Goal: Task Accomplishment & Management: Manage account settings

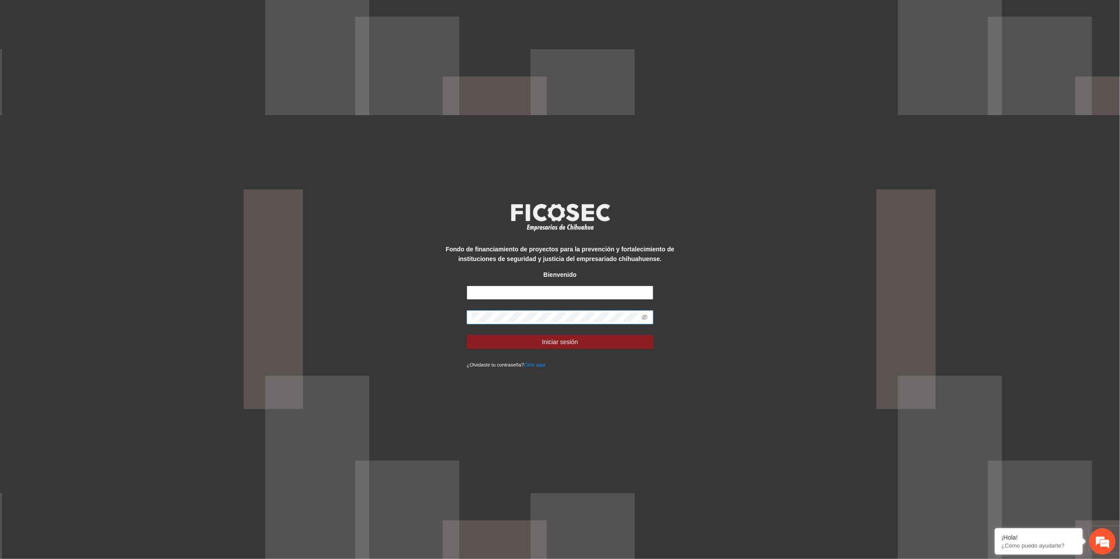
type input "**********"
click at [412, 320] on div "**********" at bounding box center [560, 279] width 1120 height 559
click at [467, 335] on button "Iniciar sesión" at bounding box center [560, 342] width 187 height 14
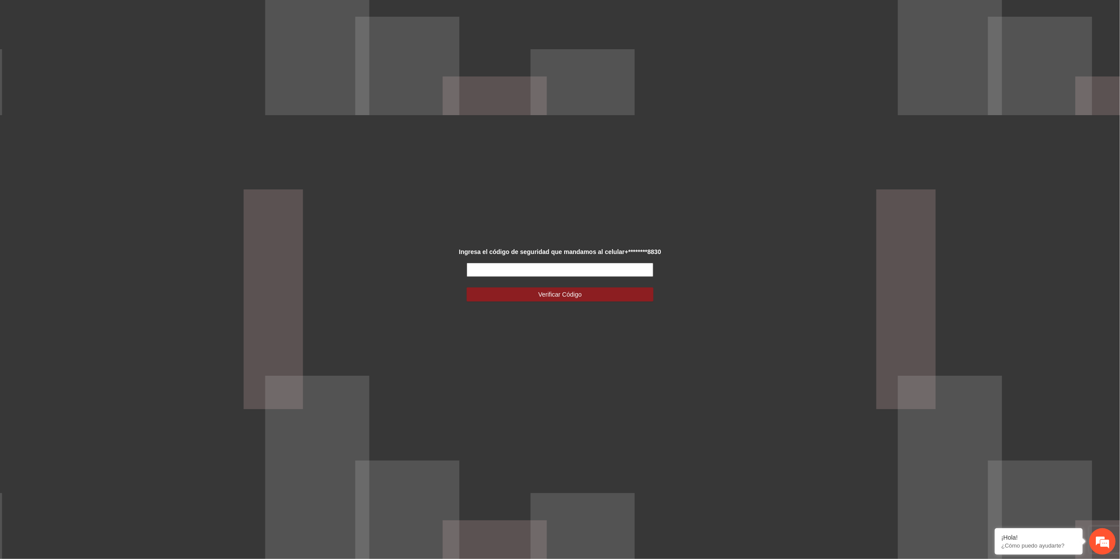
click at [551, 264] on input "text" at bounding box center [560, 270] width 187 height 14
type input "******"
drag, startPoint x: 622, startPoint y: 294, endPoint x: 654, endPoint y: 283, distance: 33.5
click at [626, 292] on button "Verificar Código" at bounding box center [560, 294] width 187 height 14
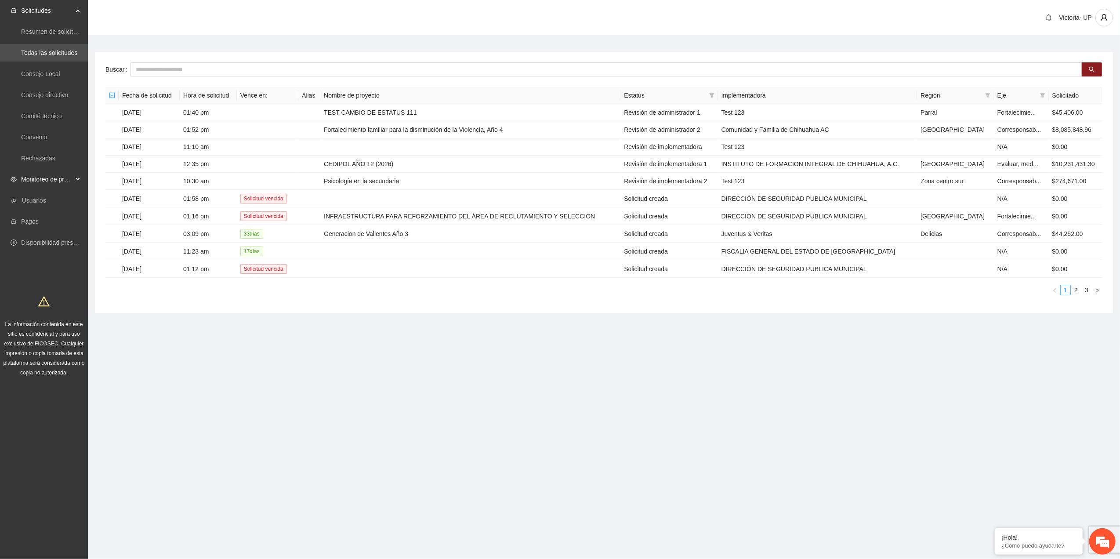
click at [53, 178] on span "Monitoreo de proyectos" at bounding box center [47, 180] width 52 height 18
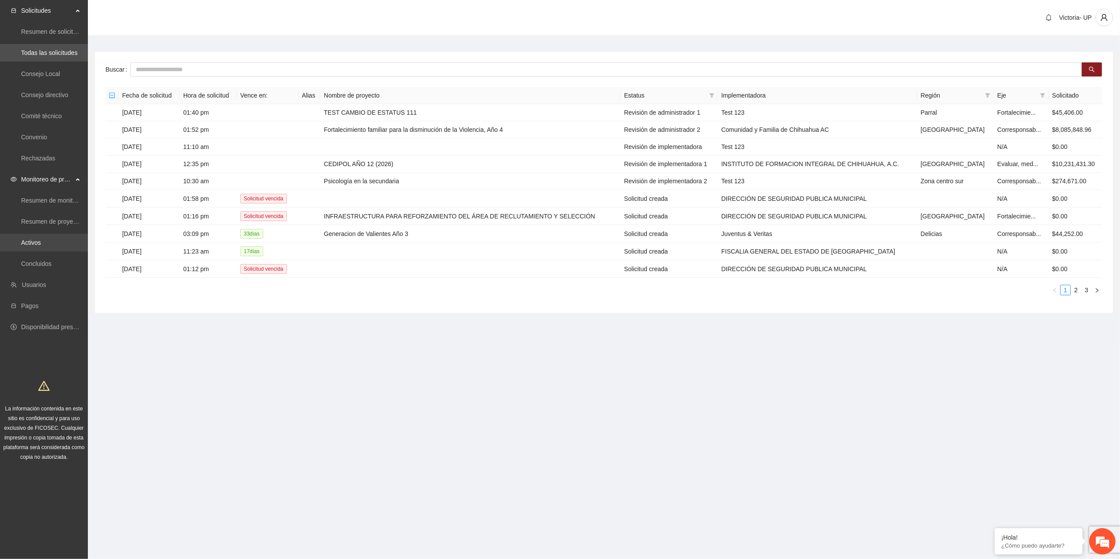
click at [35, 243] on link "Activos" at bounding box center [31, 242] width 20 height 7
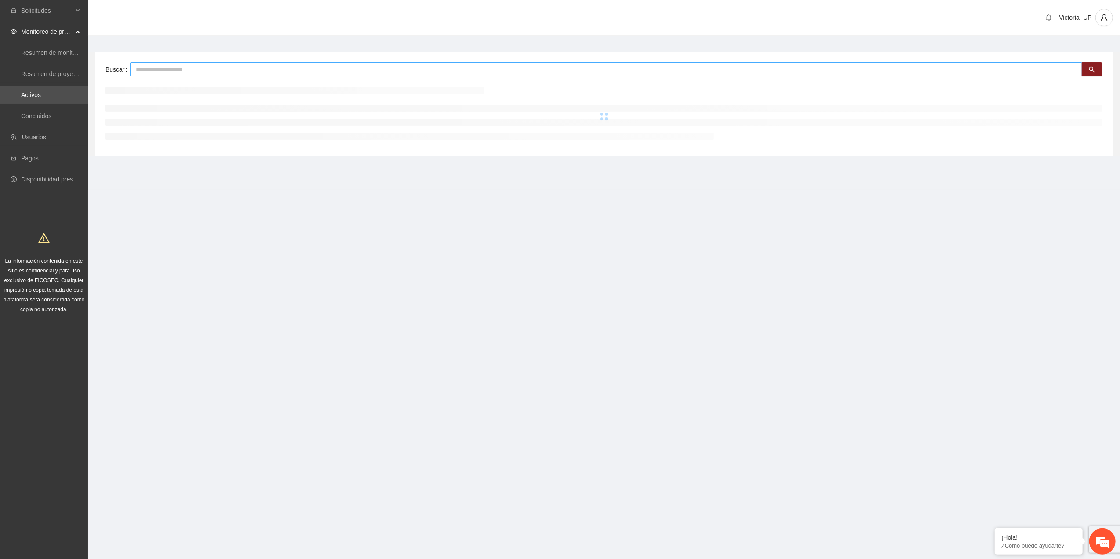
click at [180, 68] on input "text" at bounding box center [607, 69] width 952 height 14
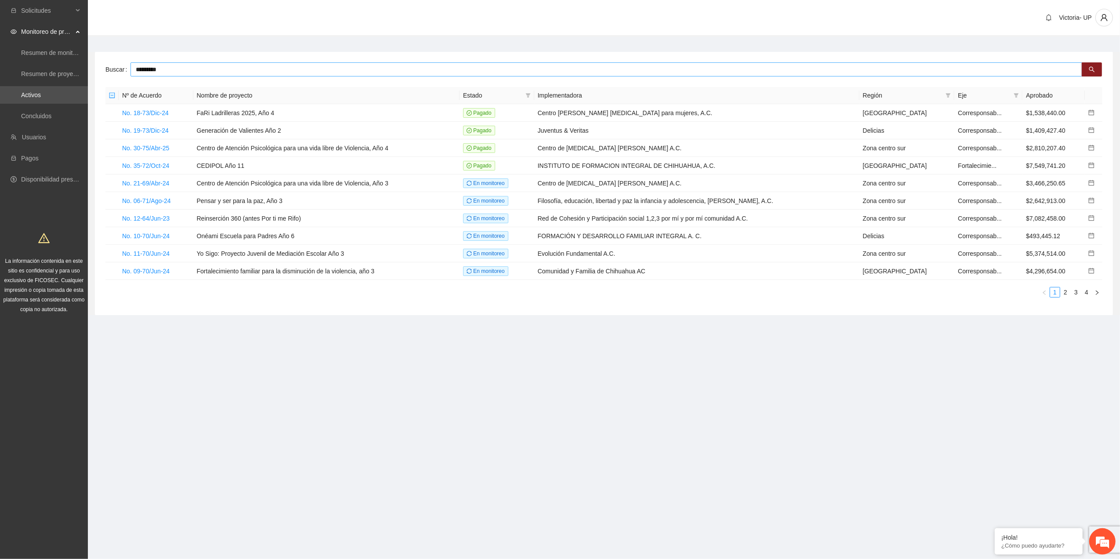
type input "*********"
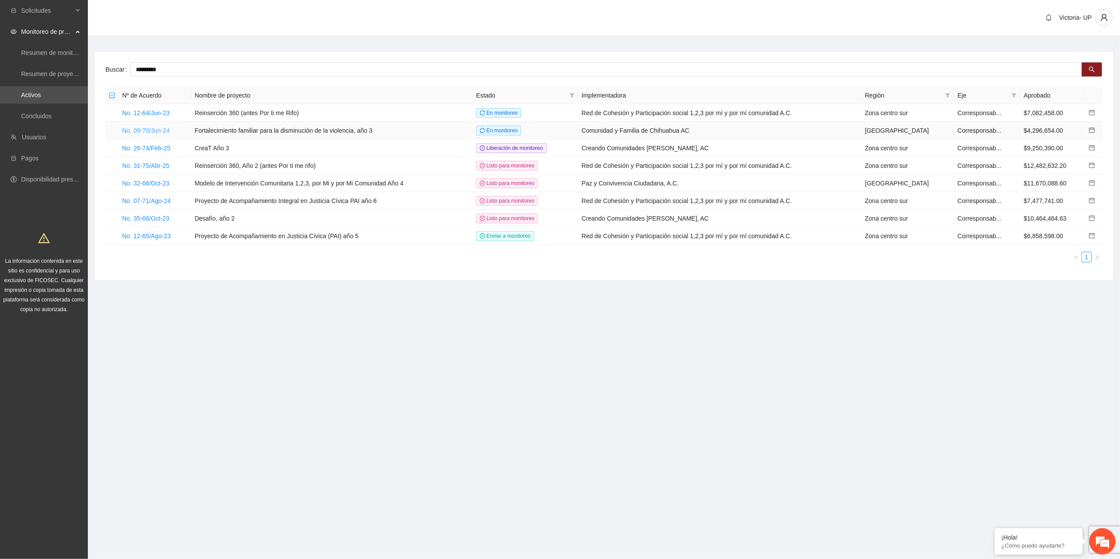
click at [127, 127] on link "No. 09-70/Jun-24" at bounding box center [145, 130] width 47 height 7
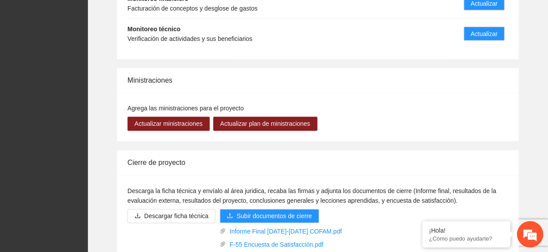
scroll to position [1113, 0]
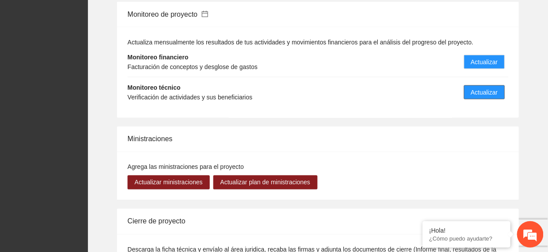
drag, startPoint x: 486, startPoint y: 86, endPoint x: 521, endPoint y: 90, distance: 35.3
click at [486, 87] on span "Actualizar" at bounding box center [484, 92] width 27 height 10
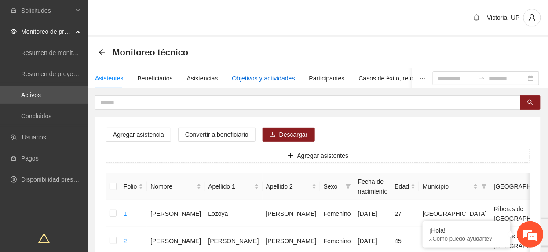
drag, startPoint x: 262, startPoint y: 77, endPoint x: 255, endPoint y: 82, distance: 8.3
click at [261, 78] on div "Objetivos y actividades" at bounding box center [263, 78] width 63 height 10
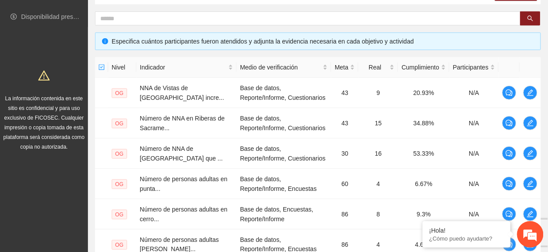
scroll to position [378, 0]
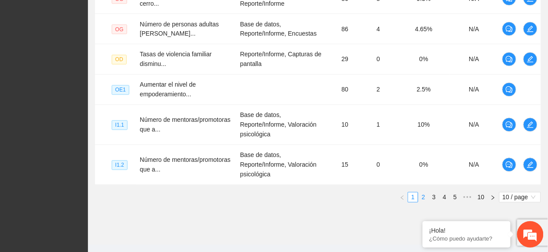
click at [425, 192] on link "2" at bounding box center [423, 197] width 10 height 10
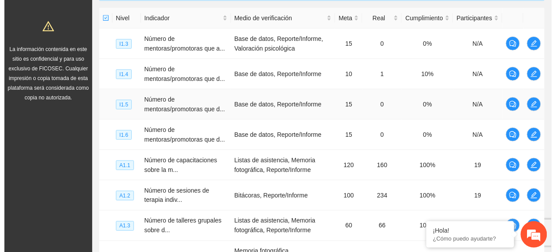
scroll to position [202, 0]
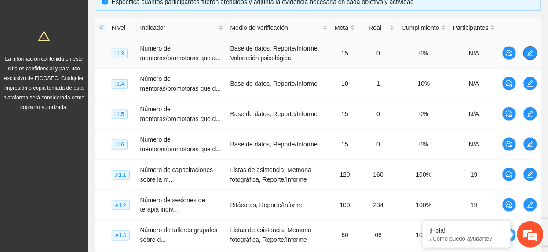
click at [530, 54] on icon "edit" at bounding box center [529, 53] width 7 height 7
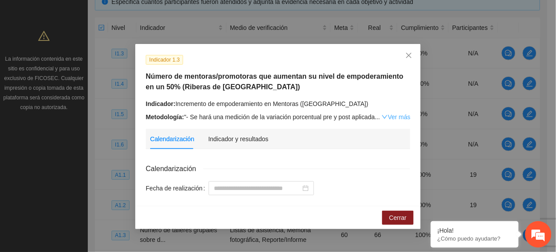
click at [398, 115] on link "Ver más" at bounding box center [396, 116] width 29 height 7
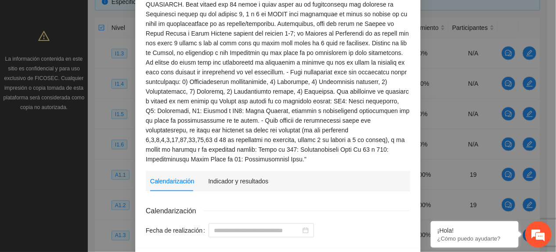
scroll to position [181, 0]
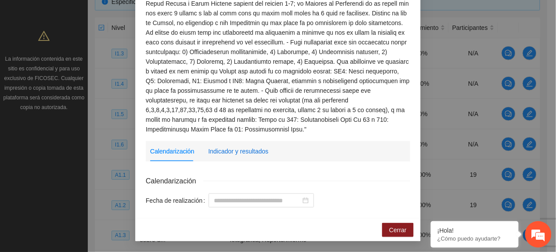
click at [255, 153] on div "Indicador y resultados" at bounding box center [238, 151] width 60 height 10
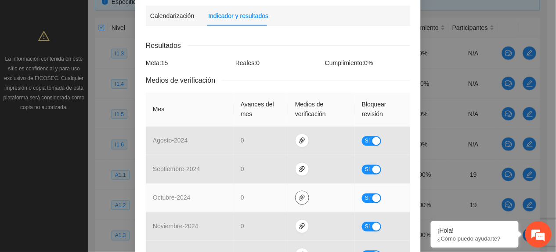
scroll to position [631, 0]
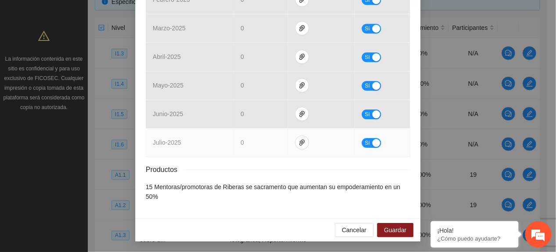
drag, startPoint x: 361, startPoint y: 142, endPoint x: 404, endPoint y: 159, distance: 46.8
click at [365, 142] on span "Sí" at bounding box center [367, 143] width 5 height 10
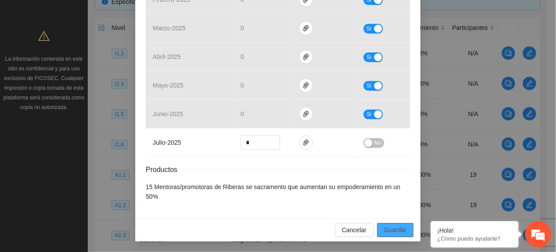
click at [385, 235] on span "Guardar" at bounding box center [396, 230] width 22 height 10
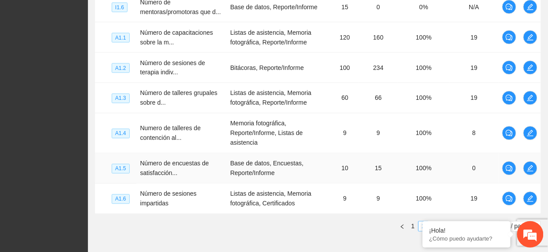
scroll to position [388, 0]
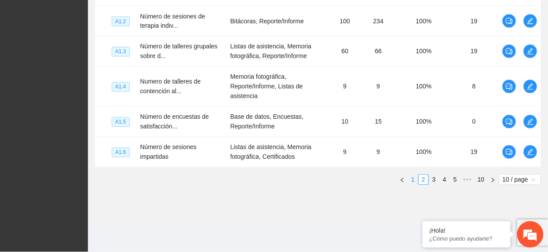
click at [408, 180] on link "1" at bounding box center [413, 180] width 10 height 10
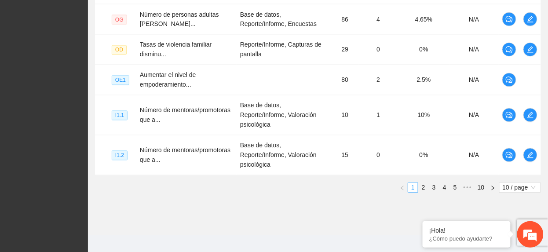
scroll to position [378, 0]
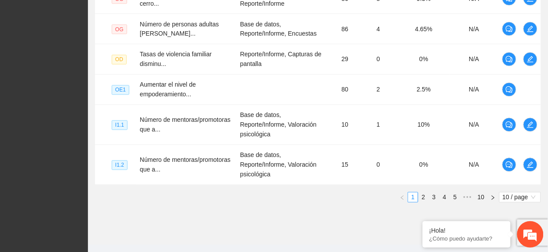
drag, startPoint x: 426, startPoint y: 180, endPoint x: 431, endPoint y: 178, distance: 5.3
click at [427, 192] on link "2" at bounding box center [423, 197] width 10 height 10
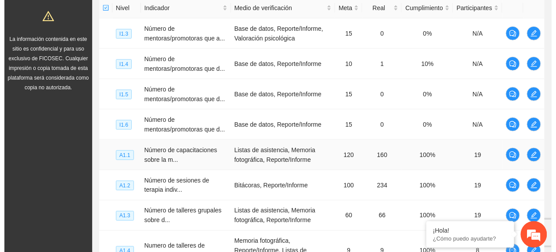
scroll to position [202, 0]
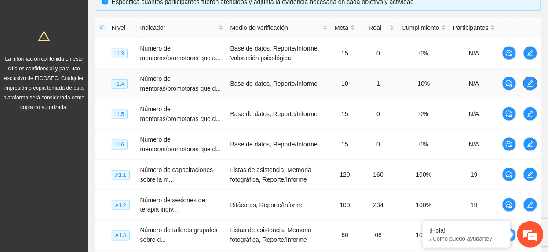
click at [531, 81] on icon "edit" at bounding box center [529, 83] width 7 height 7
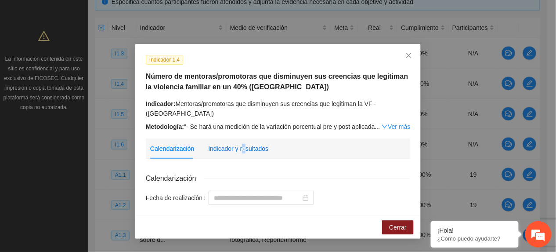
click at [243, 150] on div "Indicador y resultados" at bounding box center [238, 149] width 60 height 10
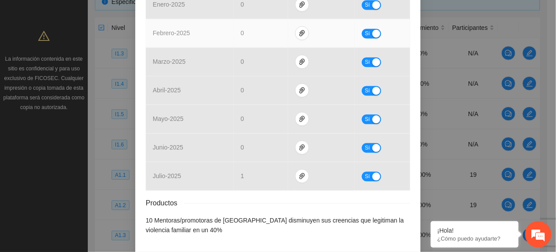
scroll to position [447, 0]
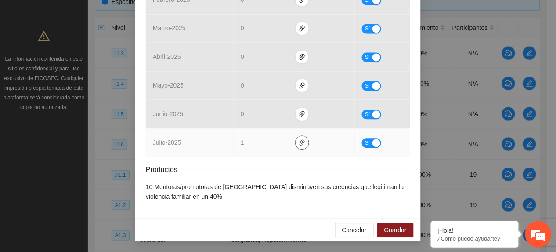
click at [300, 139] on icon "paper-clip" at bounding box center [302, 142] width 5 height 6
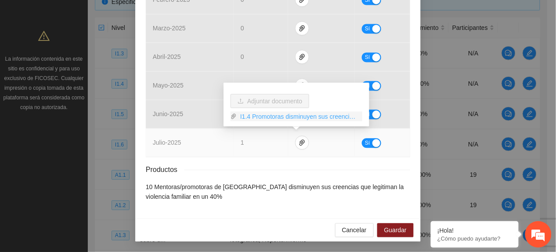
click at [292, 113] on link "I1.4 Promotoras disminuyen sus creencias VF PO.rar" at bounding box center [300, 117] width 126 height 10
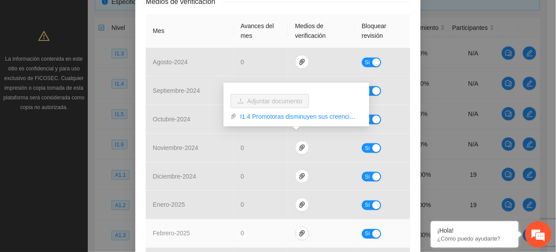
scroll to position [0, 0]
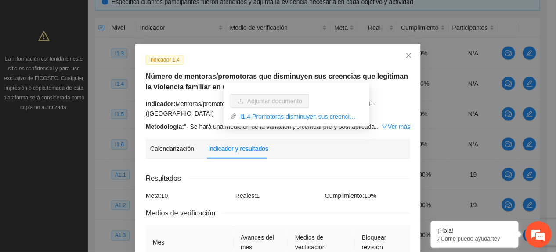
click at [187, 94] on div "Indicador 1.4 Número de mentoras/promotoras que disminuyen sus creencias que le…" at bounding box center [278, 92] width 271 height 77
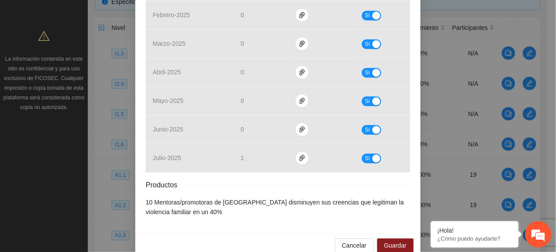
scroll to position [447, 0]
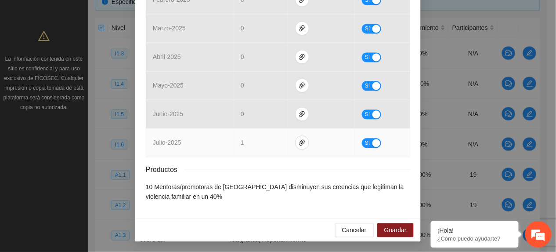
click at [362, 143] on button "Sí" at bounding box center [371, 143] width 19 height 10
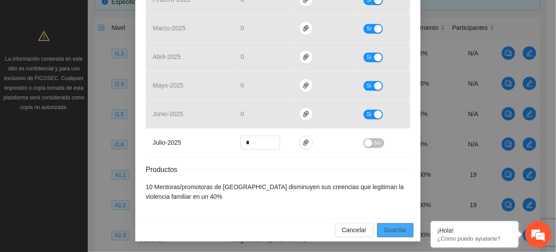
drag, startPoint x: 392, startPoint y: 232, endPoint x: 382, endPoint y: 250, distance: 21.3
click at [392, 233] on span "Guardar" at bounding box center [396, 230] width 22 height 10
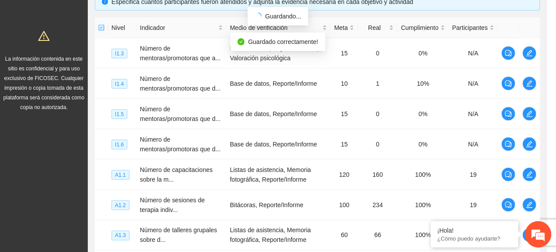
scroll to position [403, 0]
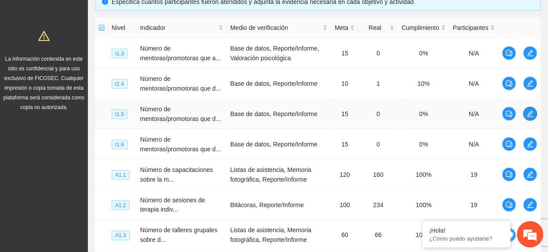
click at [530, 115] on icon "edit" at bounding box center [529, 113] width 7 height 7
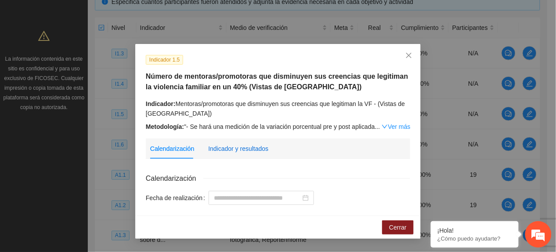
drag, startPoint x: 234, startPoint y: 146, endPoint x: 275, endPoint y: 134, distance: 43.0
click at [234, 144] on div "Indicador y resultados" at bounding box center [238, 149] width 60 height 10
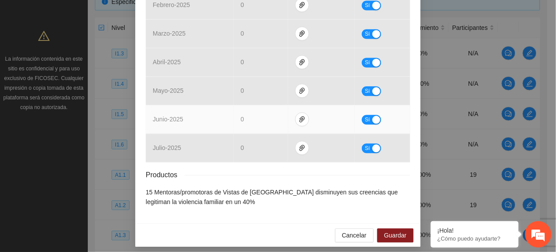
scroll to position [447, 0]
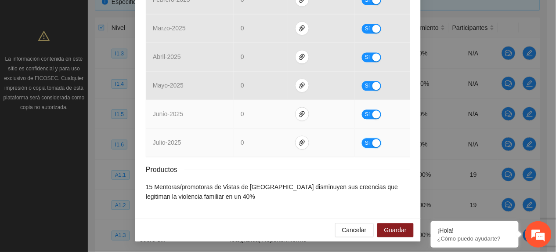
drag, startPoint x: 359, startPoint y: 142, endPoint x: 301, endPoint y: 101, distance: 71.3
click at [362, 142] on button "Sí" at bounding box center [371, 143] width 19 height 10
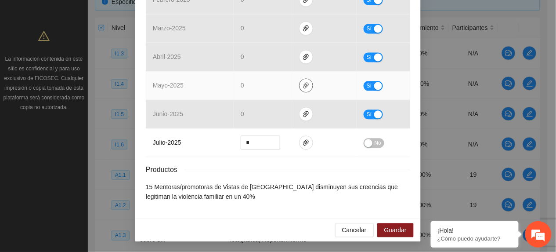
drag, startPoint x: 304, startPoint y: 83, endPoint x: 310, endPoint y: 95, distance: 13.2
click at [305, 86] on span "paper-clip" at bounding box center [306, 85] width 13 height 7
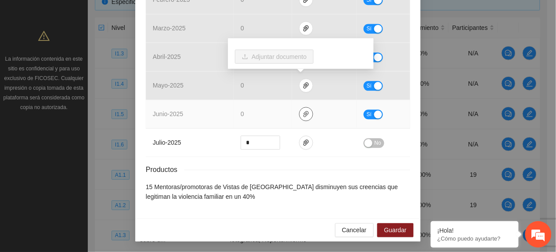
click at [303, 113] on icon "paper-clip" at bounding box center [306, 113] width 7 height 7
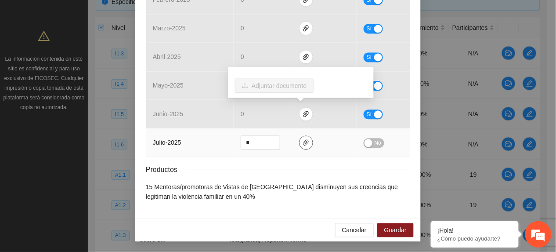
click at [304, 144] on icon "paper-clip" at bounding box center [306, 142] width 7 height 7
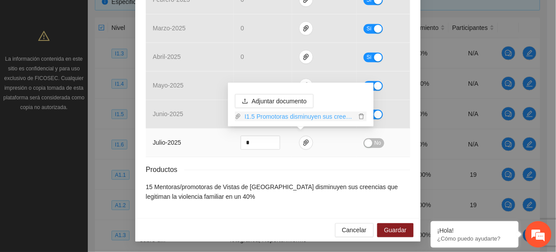
click at [277, 120] on link "I1.5 Promotoras disminuyen sus creencias VF CG.rar" at bounding box center [298, 117] width 115 height 10
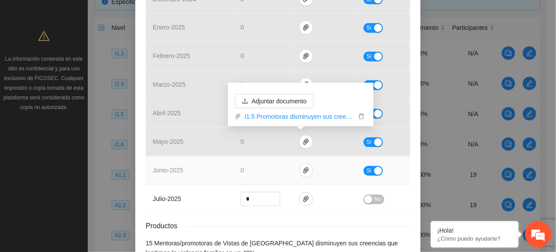
scroll to position [447, 0]
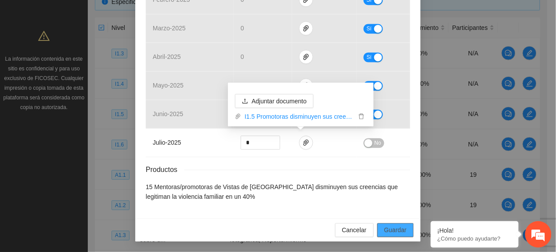
click at [384, 224] on div "Cancelar Guardar" at bounding box center [278, 229] width 286 height 23
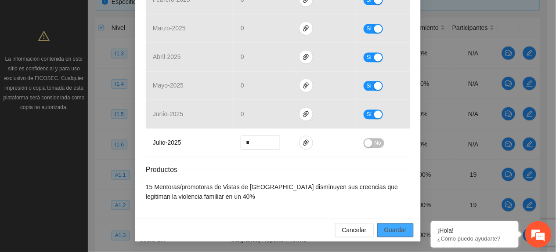
click at [388, 230] on span "Guardar" at bounding box center [396, 230] width 22 height 10
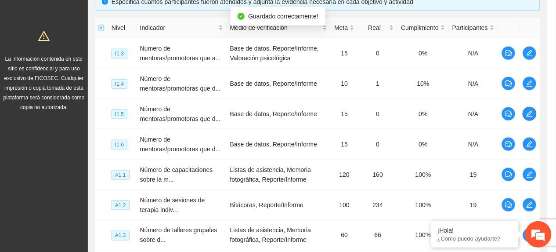
scroll to position [0, 0]
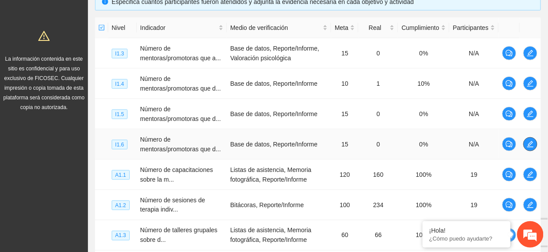
click at [530, 142] on icon "edit" at bounding box center [529, 144] width 7 height 7
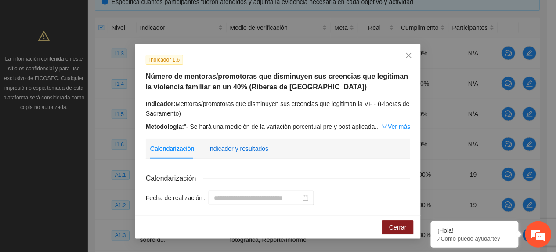
click at [228, 144] on div "Indicador y resultados" at bounding box center [238, 149] width 60 height 10
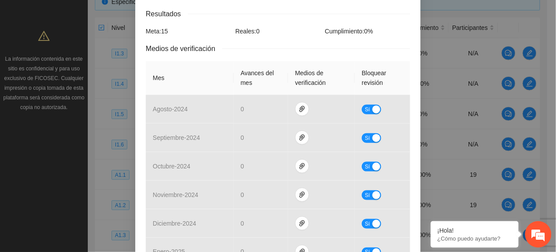
scroll to position [447, 0]
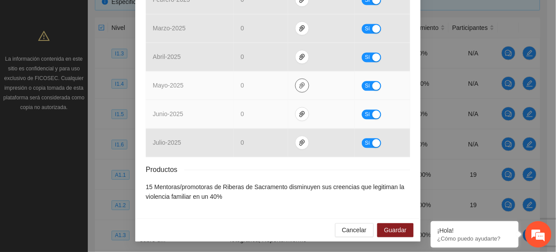
drag, startPoint x: 299, startPoint y: 81, endPoint x: 298, endPoint y: 104, distance: 23.4
click at [299, 83] on icon "paper-clip" at bounding box center [302, 85] width 7 height 7
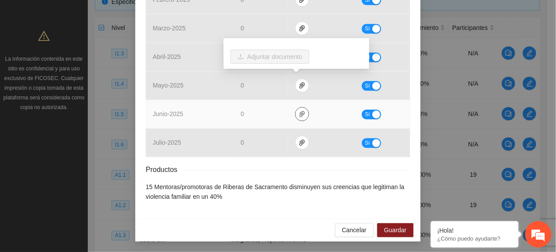
click at [297, 109] on button "button" at bounding box center [302, 114] width 14 height 14
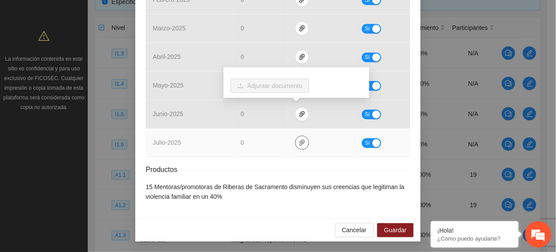
click at [299, 141] on icon "paper-clip" at bounding box center [302, 142] width 7 height 7
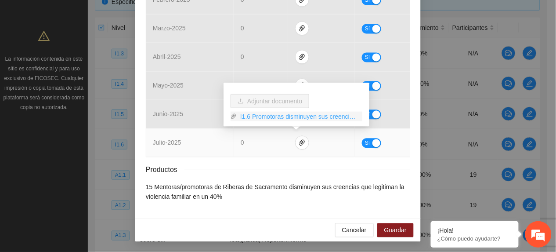
click at [280, 120] on link "I1.6 Promotoras disminuyen sus creencias VF RS.rar" at bounding box center [300, 117] width 126 height 10
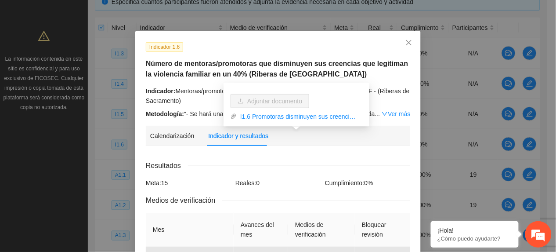
scroll to position [0, 0]
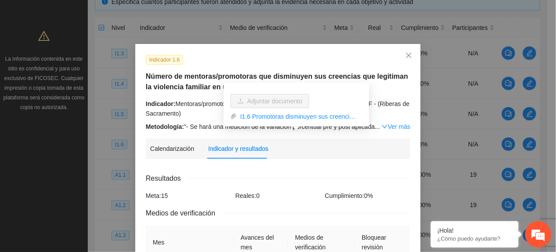
drag, startPoint x: 177, startPoint y: 65, endPoint x: 194, endPoint y: 64, distance: 17.6
click at [178, 65] on div "Indicador 1.6 Número de mentoras/promotoras que disminuyen sus creencias que le…" at bounding box center [278, 92] width 271 height 77
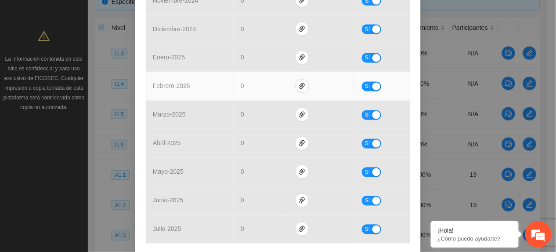
scroll to position [447, 0]
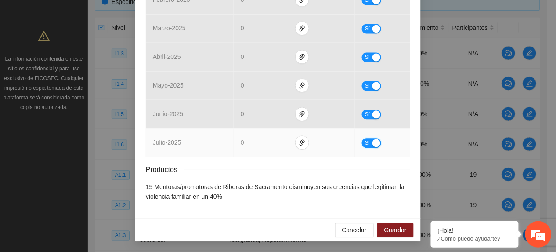
drag, startPoint x: 362, startPoint y: 143, endPoint x: 359, endPoint y: 159, distance: 16.2
click at [365, 143] on span "Sí" at bounding box center [367, 143] width 5 height 10
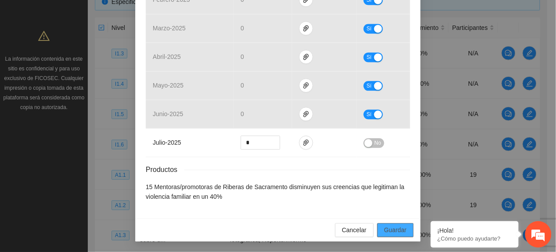
click at [380, 226] on button "Guardar" at bounding box center [395, 230] width 36 height 14
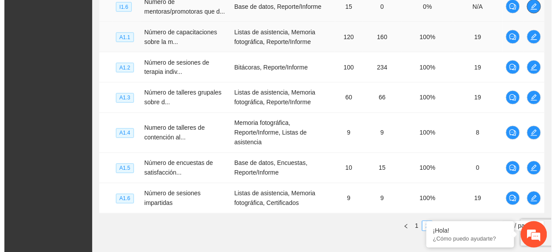
scroll to position [319, 0]
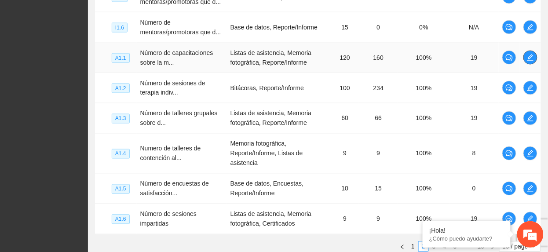
click at [532, 57] on icon "edit" at bounding box center [530, 57] width 6 height 6
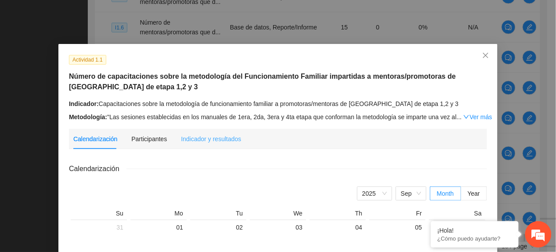
click at [192, 129] on div "Indicador y resultados" at bounding box center [211, 139] width 60 height 20
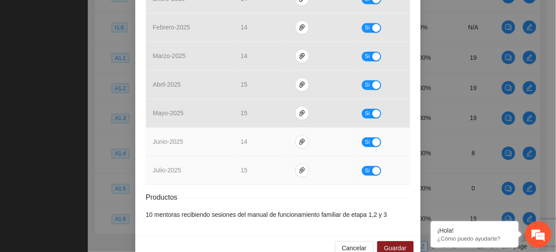
scroll to position [438, 0]
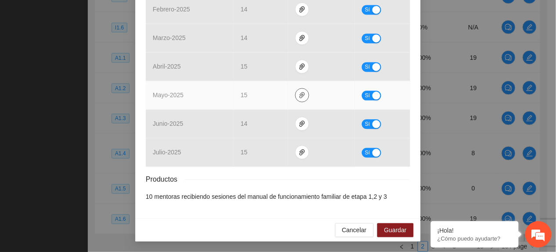
click at [300, 95] on icon "paper-clip" at bounding box center [302, 95] width 5 height 6
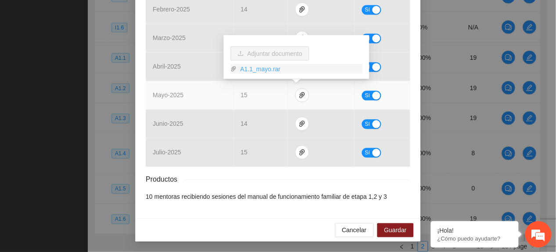
click at [266, 73] on link "A1.1_mayo.rar" at bounding box center [300, 69] width 126 height 10
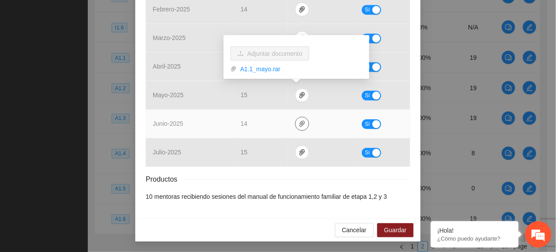
drag, startPoint x: 301, startPoint y: 120, endPoint x: 296, endPoint y: 116, distance: 6.9
click at [300, 120] on span "paper-clip" at bounding box center [302, 123] width 13 height 7
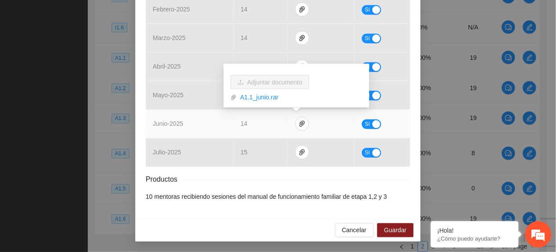
drag, startPoint x: 265, startPoint y: 94, endPoint x: 272, endPoint y: 105, distance: 13.9
click at [264, 94] on link "A1.1_junio.rar" at bounding box center [300, 98] width 126 height 10
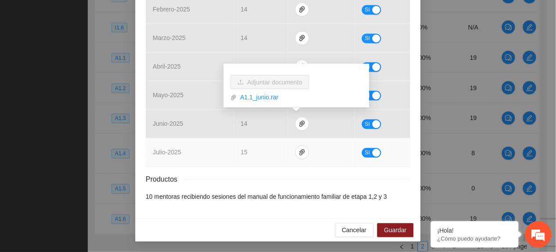
click at [263, 146] on td "15" at bounding box center [261, 152] width 54 height 29
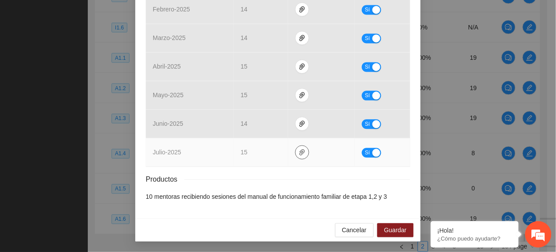
click at [299, 154] on icon "paper-clip" at bounding box center [302, 152] width 7 height 7
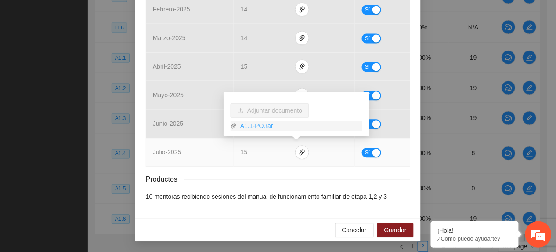
click at [266, 127] on link "A1.1-PO.rar" at bounding box center [300, 126] width 126 height 10
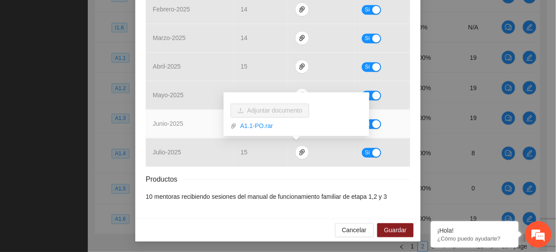
drag, startPoint x: 139, startPoint y: 134, endPoint x: 148, endPoint y: 134, distance: 8.8
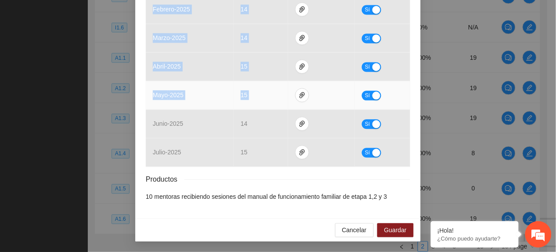
drag, startPoint x: 148, startPoint y: 134, endPoint x: 283, endPoint y: 102, distance: 139.1
click at [288, 102] on td at bounding box center [321, 95] width 67 height 29
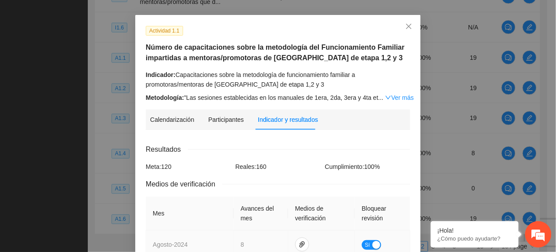
scroll to position [27, 0]
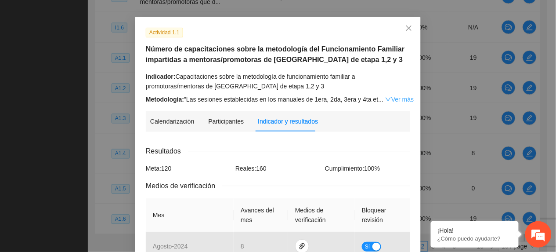
click at [385, 97] on link "Ver más" at bounding box center [399, 99] width 29 height 7
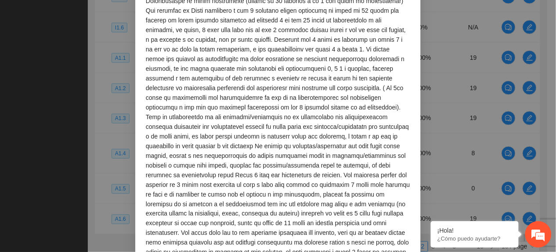
scroll to position [262, 0]
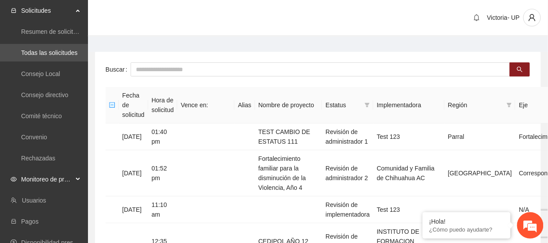
click at [23, 182] on span "Monitoreo de proyectos" at bounding box center [47, 180] width 52 height 18
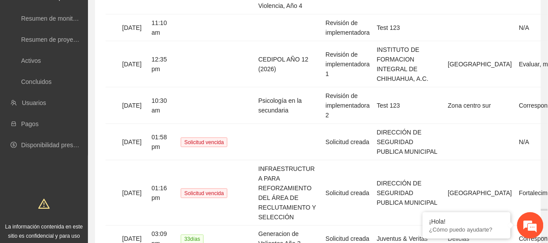
scroll to position [117, 0]
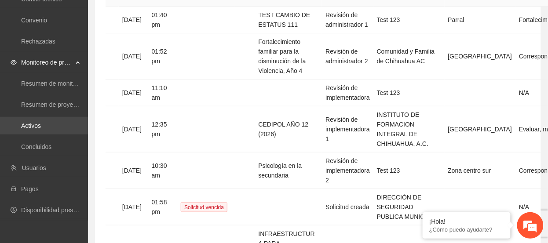
click at [31, 127] on link "Activos" at bounding box center [31, 125] width 20 height 7
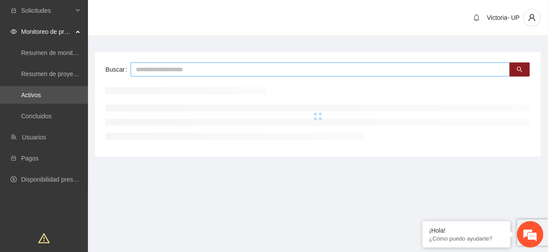
click at [155, 66] on input "text" at bounding box center [320, 69] width 379 height 14
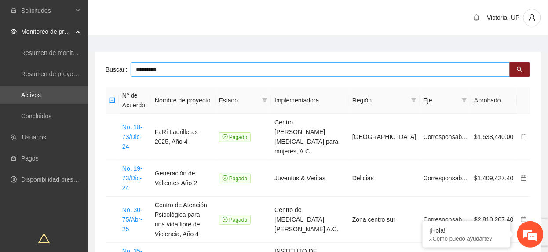
type input "*********"
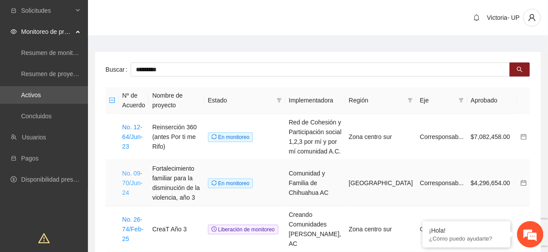
click at [127, 172] on link "No. 09-70/Jun-24" at bounding box center [132, 183] width 21 height 26
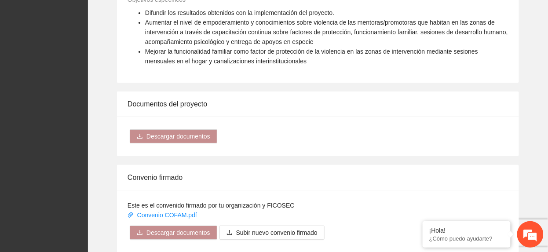
scroll to position [996, 0]
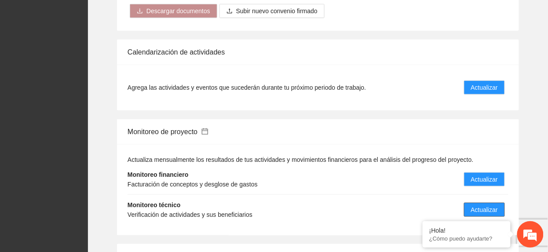
click at [483, 205] on span "Actualizar" at bounding box center [484, 210] width 27 height 10
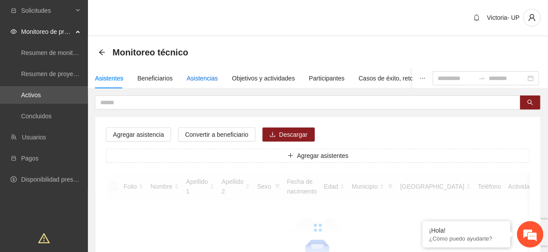
click at [205, 75] on div "Asistencias" at bounding box center [202, 78] width 31 height 10
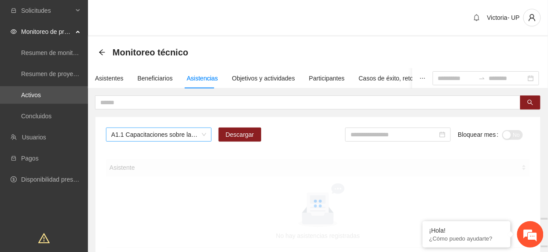
click at [176, 134] on span "A1.1 Capacitaciones sobre la metodología de funcionamiento familiar a promotora…" at bounding box center [158, 134] width 95 height 13
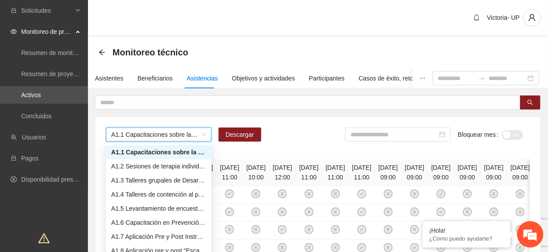
click at [312, 133] on div "A1.1 Capacitaciones sobre la metodología de funcionamiento familiar a promotora…" at bounding box center [318, 137] width 424 height 21
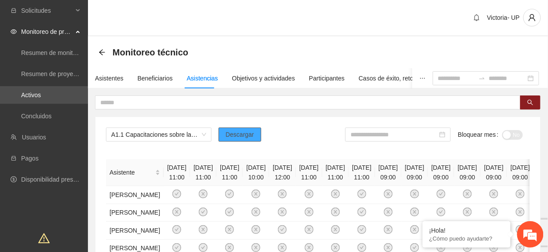
click at [245, 136] on span "Descargar" at bounding box center [239, 135] width 29 height 10
click at [150, 104] on input "text" at bounding box center [304, 103] width 408 height 10
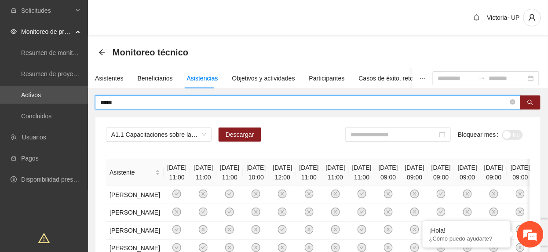
type input "*****"
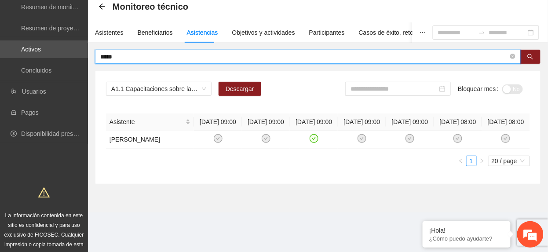
scroll to position [58, 0]
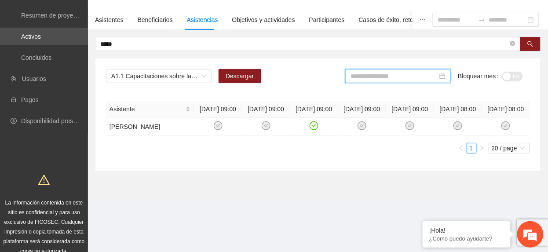
click at [405, 80] on input at bounding box center [393, 76] width 87 height 10
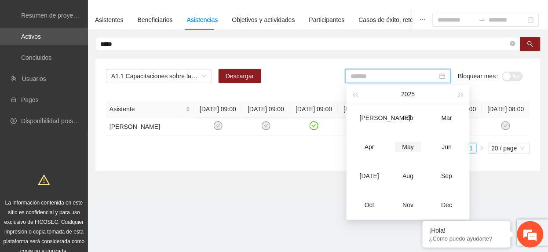
click at [408, 149] on div "May" at bounding box center [408, 147] width 26 height 11
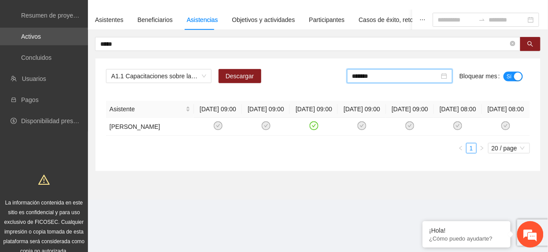
click at [510, 76] on span "Sí" at bounding box center [508, 77] width 5 height 10
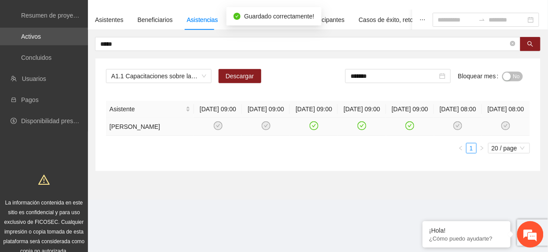
click at [406, 130] on icon "check-circle" at bounding box center [409, 125] width 7 height 7
click at [370, 79] on input "*******" at bounding box center [393, 76] width 87 height 10
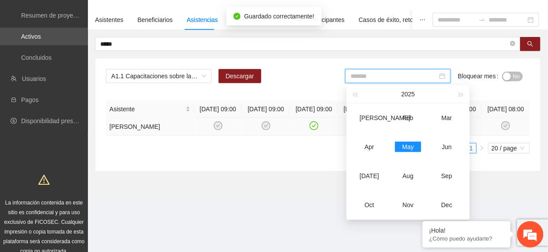
drag, startPoint x: 372, startPoint y: 146, endPoint x: 470, endPoint y: 106, distance: 106.3
click at [373, 146] on div "Apr" at bounding box center [369, 147] width 26 height 11
type input "*******"
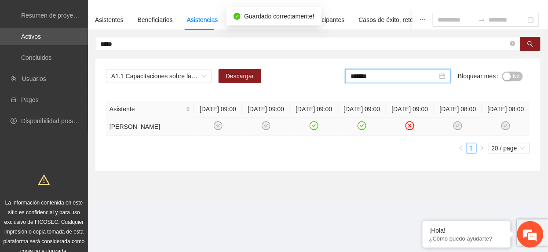
click at [514, 74] on span "No" at bounding box center [516, 77] width 7 height 10
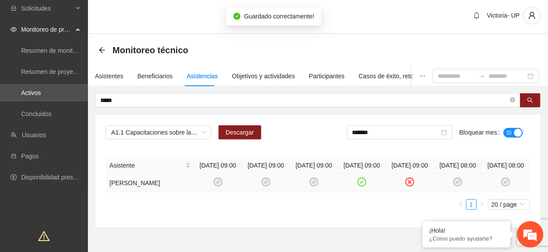
scroll to position [0, 0]
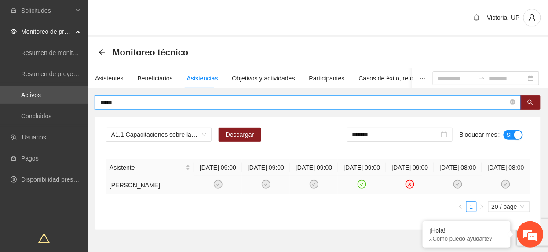
drag, startPoint x: 200, startPoint y: 106, endPoint x: -3, endPoint y: 107, distance: 202.6
click at [0, 107] on html "Solicitudes Monitoreo de proyectos Resumen de monitoreo Resumen de proyectos ap…" at bounding box center [274, 126] width 548 height 252
type input "*****"
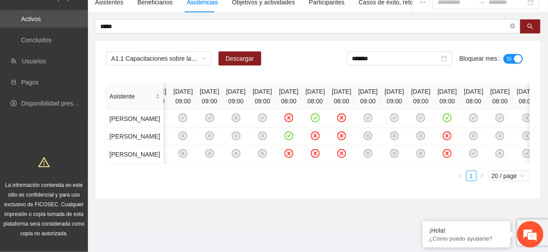
scroll to position [0, 103]
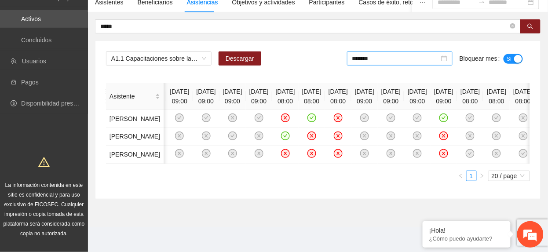
click at [401, 51] on div "*******" at bounding box center [399, 58] width 105 height 14
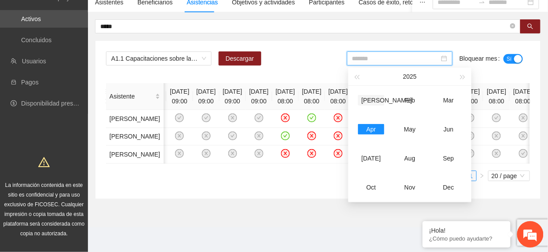
drag, startPoint x: 376, startPoint y: 61, endPoint x: 406, endPoint y: 53, distance: 30.9
click at [377, 95] on div "Jan" at bounding box center [371, 100] width 26 height 11
type input "*******"
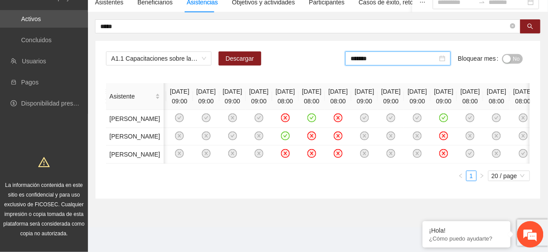
click at [514, 54] on span "No" at bounding box center [516, 59] width 7 height 10
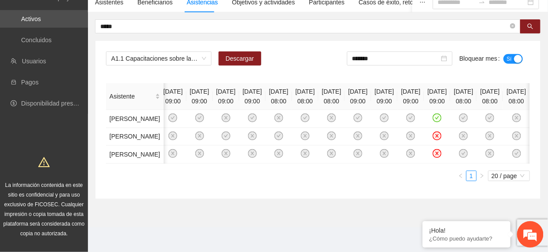
scroll to position [0, 289]
drag, startPoint x: 431, startPoint y: 177, endPoint x: 433, endPoint y: 181, distance: 4.9
click at [432, 158] on icon "close-circle" at bounding box center [436, 153] width 9 height 9
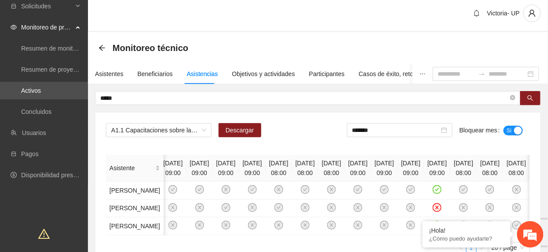
scroll to position [0, 0]
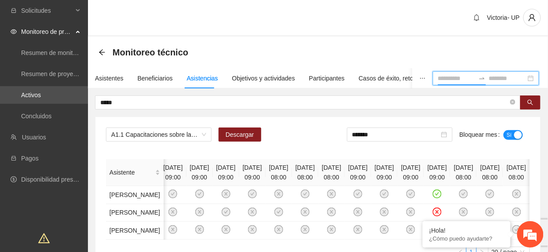
click at [450, 76] on input at bounding box center [456, 78] width 37 height 10
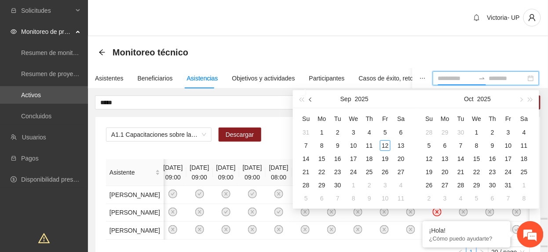
click at [309, 98] on span "button" at bounding box center [311, 99] width 4 height 4
click at [310, 101] on span "button" at bounding box center [311, 99] width 4 height 4
type input "**********"
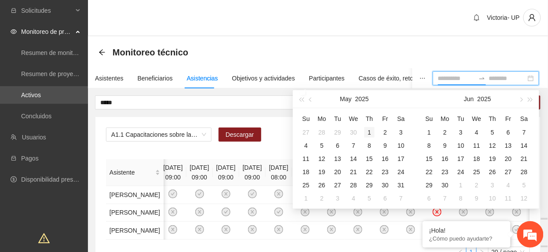
click at [366, 131] on div "1" at bounding box center [369, 132] width 11 height 11
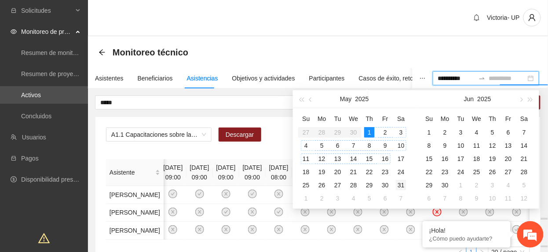
type input "**********"
click at [399, 180] on div "31" at bounding box center [401, 185] width 11 height 11
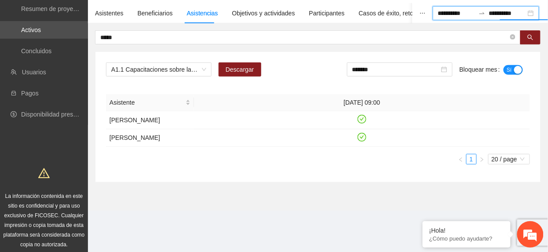
scroll to position [68, 0]
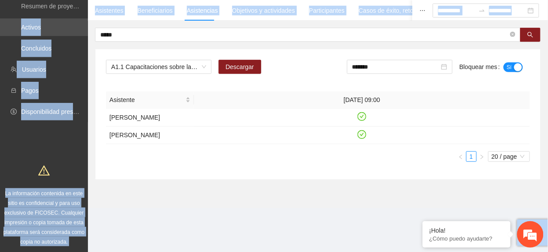
drag, startPoint x: 123, startPoint y: 28, endPoint x: 56, endPoint y: 34, distance: 67.5
click at [56, 34] on section "**********" at bounding box center [274, 93] width 548 height 322
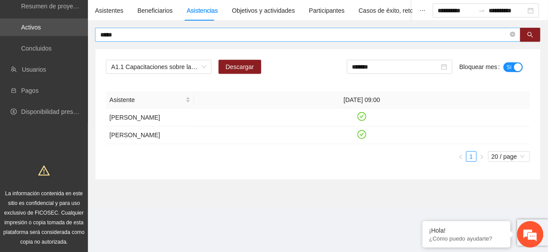
drag, startPoint x: 56, startPoint y: 34, endPoint x: 220, endPoint y: 36, distance: 163.9
click at [221, 36] on input "*****" at bounding box center [304, 35] width 408 height 10
click at [218, 34] on input "*****" at bounding box center [304, 35] width 408 height 10
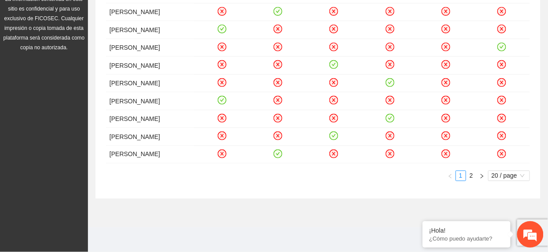
scroll to position [346, 0]
click at [469, 177] on link "2" at bounding box center [471, 176] width 10 height 10
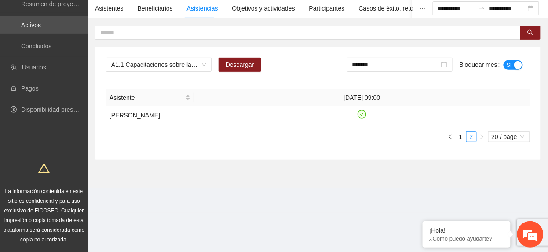
scroll to position [68, 0]
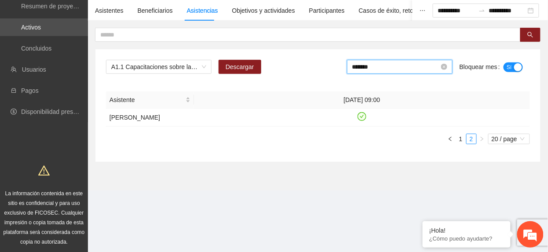
click at [398, 65] on input "*******" at bounding box center [395, 67] width 87 height 10
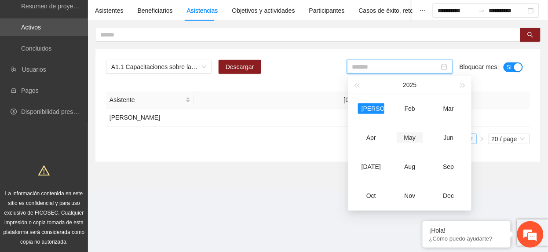
click at [410, 142] on div "May" at bounding box center [409, 137] width 26 height 11
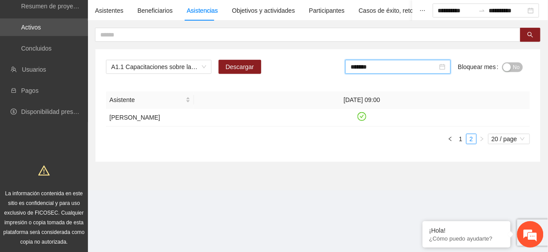
click at [517, 69] on span "No" at bounding box center [516, 67] width 7 height 10
click at [396, 65] on input "*******" at bounding box center [395, 67] width 87 height 10
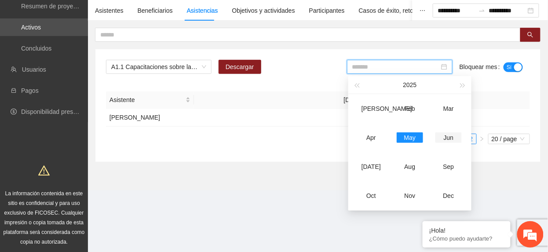
click at [442, 143] on td "Jun" at bounding box center [448, 137] width 39 height 29
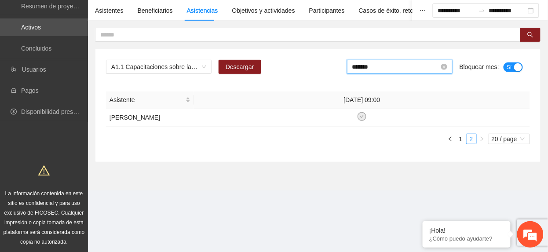
click at [406, 67] on input "*******" at bounding box center [395, 67] width 87 height 10
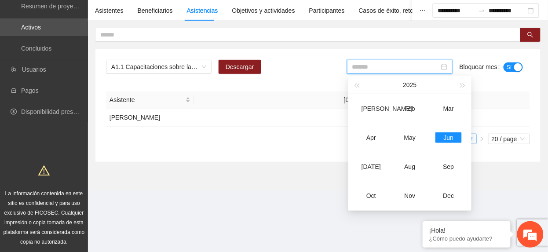
drag, startPoint x: 371, startPoint y: 162, endPoint x: 378, endPoint y: 162, distance: 7.0
click at [371, 163] on div "Jul" at bounding box center [371, 166] width 26 height 11
type input "*******"
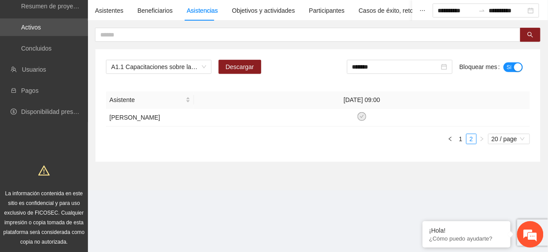
click at [156, 74] on div "A1.1 Capacitaciones sobre la metodología de funcionamiento familiar a promotora…" at bounding box center [318, 70] width 424 height 21
click at [152, 67] on span "A1.1 Capacitaciones sobre la metodología de funcionamiento familiar a promotora…" at bounding box center [158, 66] width 95 height 13
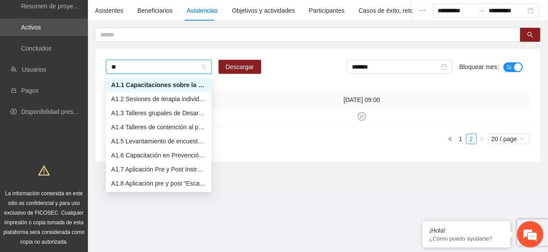
type input "***"
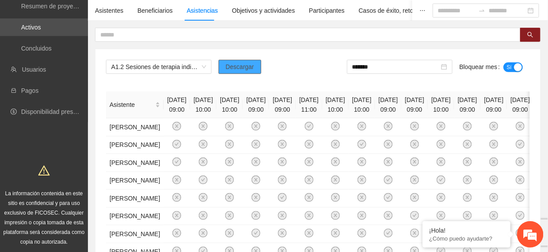
click at [234, 64] on span "Descargar" at bounding box center [239, 67] width 29 height 10
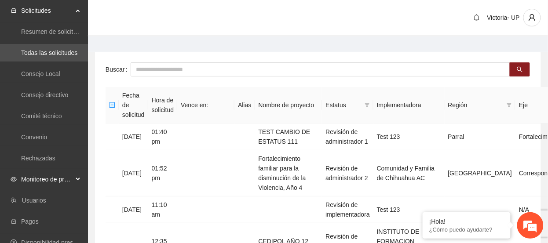
click at [62, 181] on span "Monitoreo de proyectos" at bounding box center [47, 180] width 52 height 18
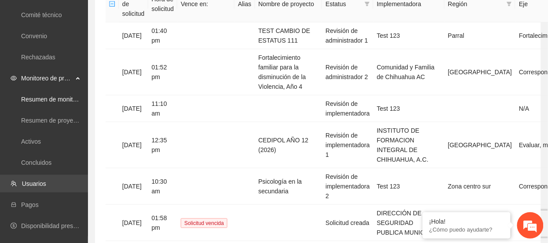
scroll to position [117, 0]
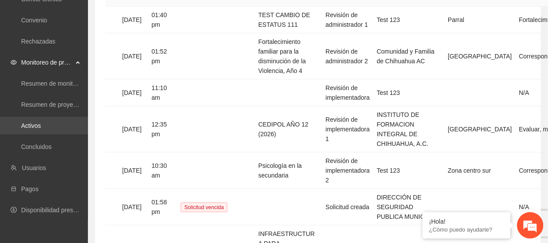
click at [36, 129] on link "Activos" at bounding box center [31, 125] width 20 height 7
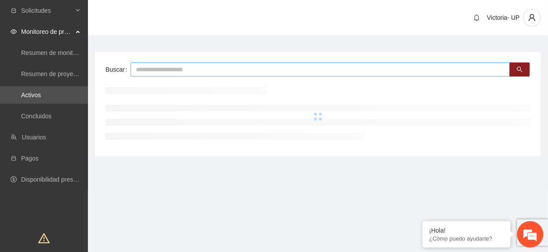
drag, startPoint x: 211, startPoint y: 69, endPoint x: 193, endPoint y: 64, distance: 18.4
click at [210, 67] on input "text" at bounding box center [320, 69] width 379 height 14
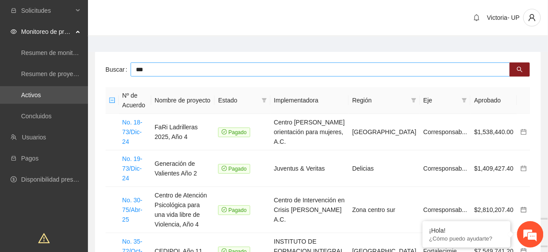
type input "***"
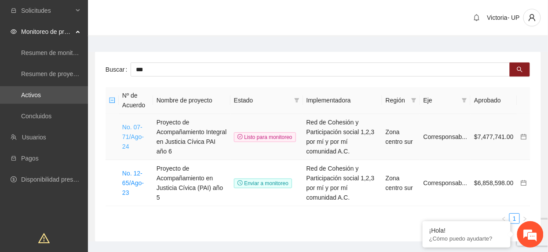
click at [129, 138] on link "No. 07-71/Ago-24" at bounding box center [133, 136] width 22 height 26
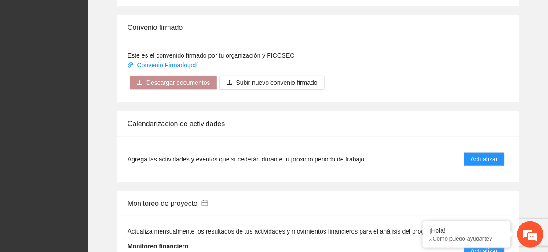
scroll to position [1055, 0]
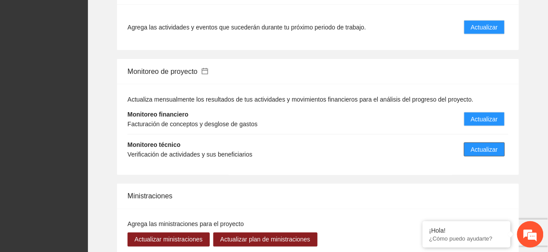
click at [488, 142] on button "Actualizar" at bounding box center [484, 149] width 41 height 14
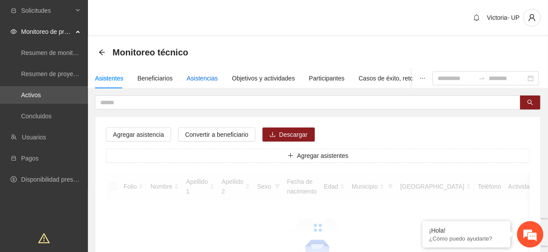
click at [196, 80] on div "Asistencias" at bounding box center [202, 78] width 31 height 10
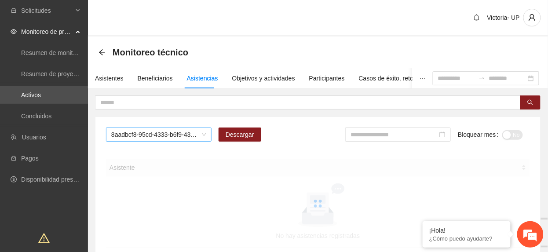
click at [128, 133] on span "8aadbcf8-95cd-4333-b6f9-4314c3142350" at bounding box center [158, 134] width 95 height 13
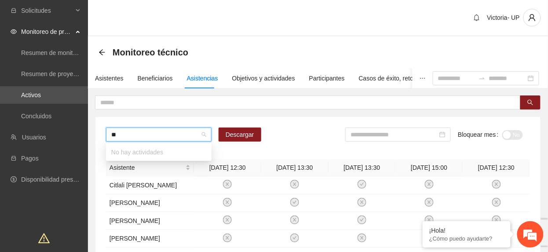
type input "*"
type input "****"
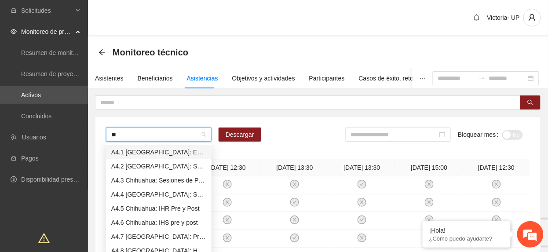
type input "***"
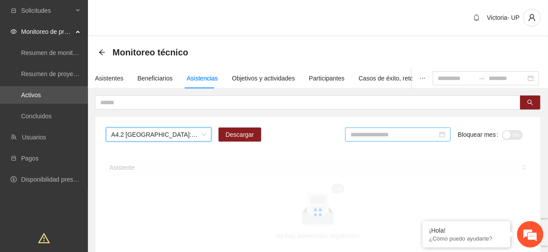
drag, startPoint x: 392, startPoint y: 135, endPoint x: 392, endPoint y: 141, distance: 5.7
click at [391, 135] on input at bounding box center [393, 135] width 87 height 10
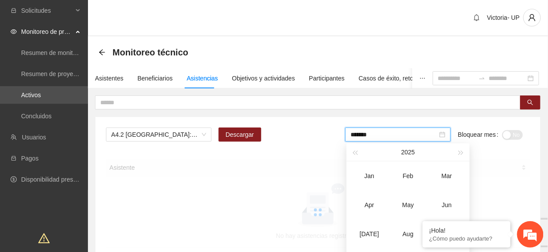
type input "*******"
drag, startPoint x: 446, startPoint y: 202, endPoint x: 483, endPoint y: 179, distance: 44.2
click at [446, 203] on div "Jun" at bounding box center [446, 205] width 26 height 11
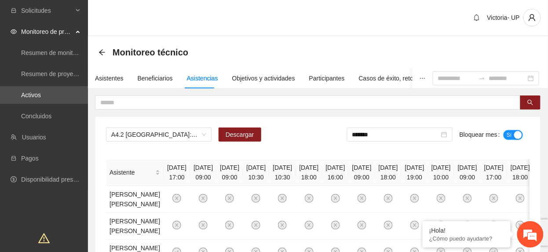
drag, startPoint x: 507, startPoint y: 132, endPoint x: 504, endPoint y: 142, distance: 9.7
click at [507, 136] on span "Sí" at bounding box center [508, 135] width 5 height 10
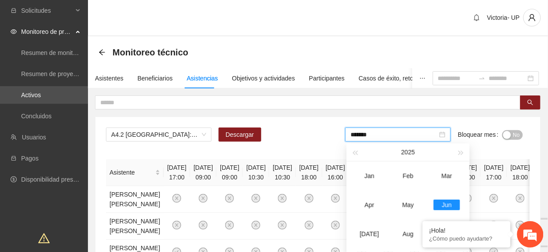
drag, startPoint x: 381, startPoint y: 139, endPoint x: 347, endPoint y: 131, distance: 35.8
click at [349, 128] on div "*******" at bounding box center [397, 134] width 105 height 14
type input "*******"
click at [269, 141] on div "A4.2 Chihuahua: Sesiones de Terapia Individual Descargar ******* Bloquear mes No" at bounding box center [318, 137] width 424 height 21
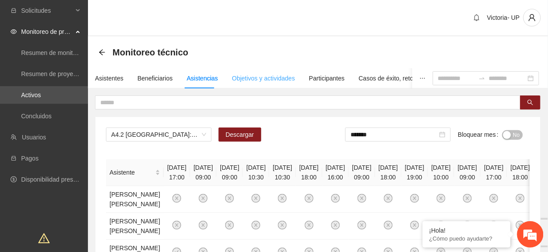
click at [248, 87] on div "Objetivos y actividades" at bounding box center [263, 78] width 63 height 20
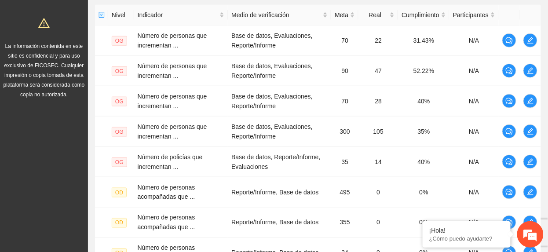
scroll to position [378, 0]
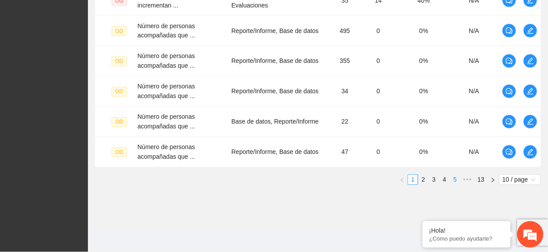
click at [454, 180] on link "5" at bounding box center [455, 180] width 10 height 10
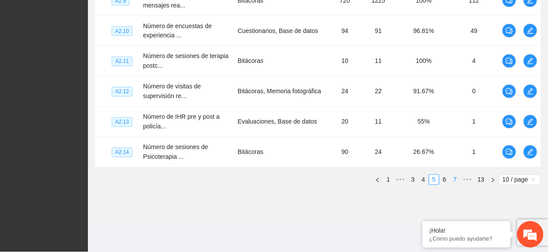
click at [454, 183] on link "7" at bounding box center [455, 180] width 10 height 10
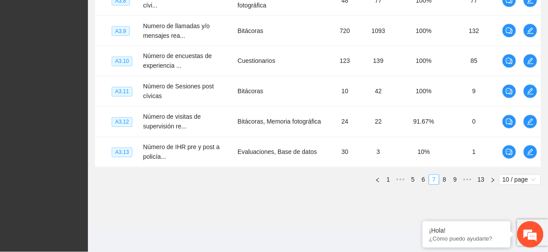
scroll to position [373, 0]
click at [458, 184] on link "9" at bounding box center [455, 180] width 10 height 10
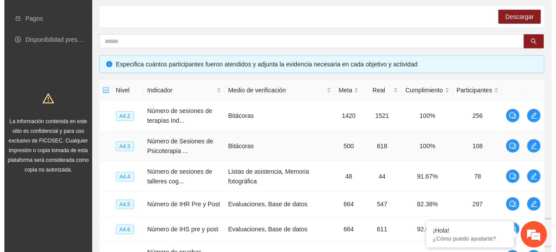
scroll to position [133, 0]
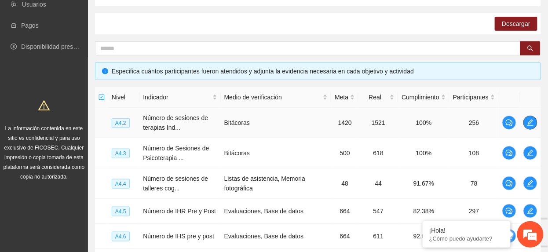
click at [527, 125] on icon "edit" at bounding box center [529, 122] width 7 height 7
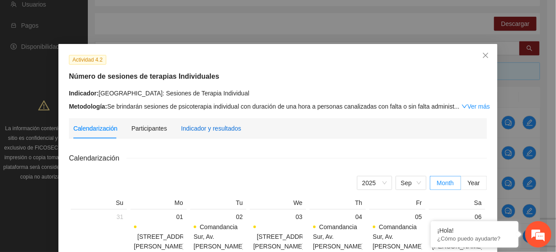
drag, startPoint x: 206, startPoint y: 131, endPoint x: 226, endPoint y: 140, distance: 21.6
click at [206, 131] on div "Indicador y resultados" at bounding box center [211, 128] width 60 height 10
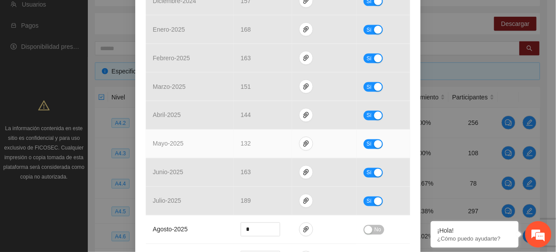
scroll to position [301, 0]
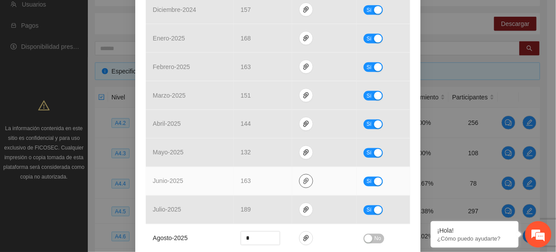
click at [304, 184] on icon "paper-clip" at bounding box center [306, 181] width 5 height 6
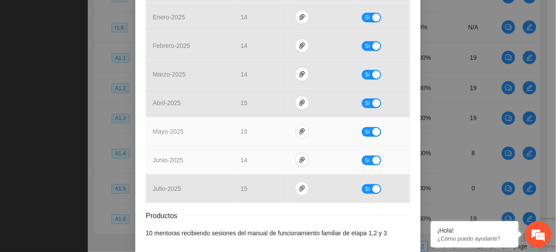
scroll to position [1037, 0]
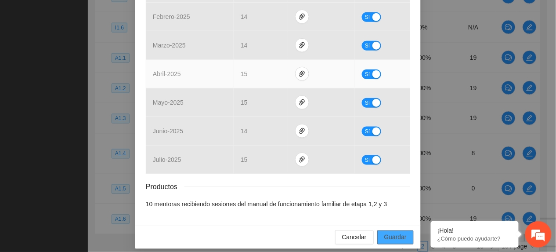
drag, startPoint x: 382, startPoint y: 231, endPoint x: 351, endPoint y: 68, distance: 166.1
click at [385, 232] on span "Guardar" at bounding box center [396, 237] width 22 height 10
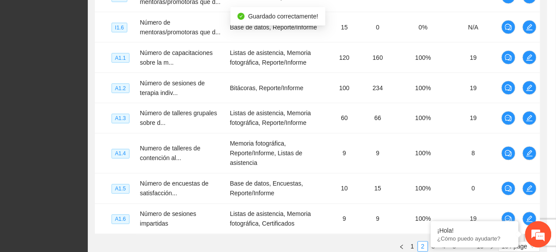
scroll to position [993, 0]
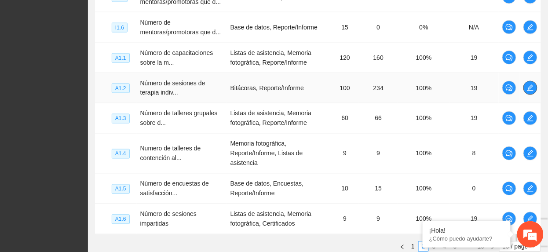
click at [533, 91] on icon "edit" at bounding box center [529, 87] width 7 height 7
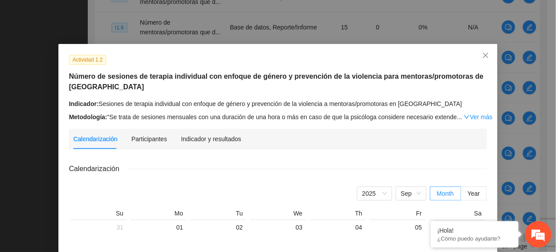
drag, startPoint x: 206, startPoint y: 129, endPoint x: 212, endPoint y: 133, distance: 7.1
click at [206, 131] on div "Indicador y resultados" at bounding box center [211, 139] width 60 height 20
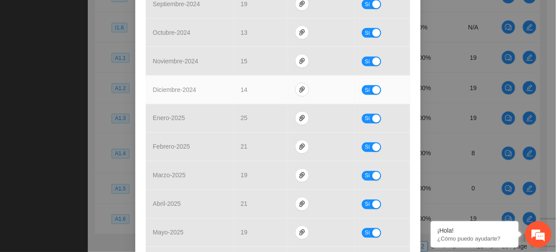
scroll to position [447, 0]
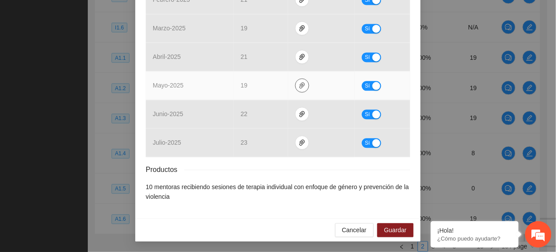
click at [299, 83] on icon "paper-clip" at bounding box center [302, 85] width 7 height 7
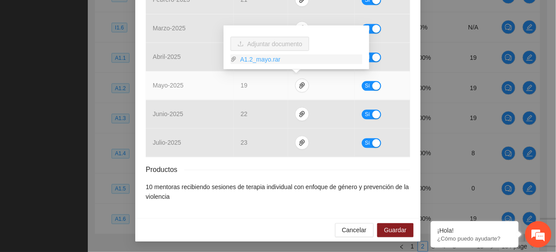
click at [264, 60] on link "A1.2_mayo.rar" at bounding box center [300, 59] width 126 height 10
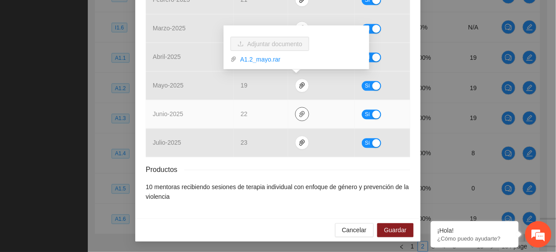
click at [299, 115] on icon "paper-clip" at bounding box center [302, 113] width 7 height 7
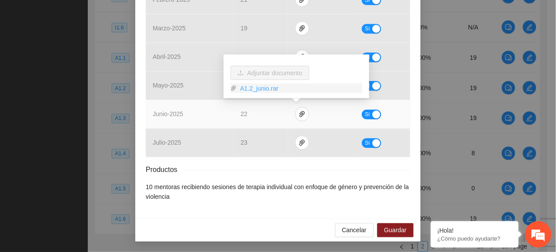
click at [258, 85] on link "A1.2_junio.rar" at bounding box center [300, 88] width 126 height 10
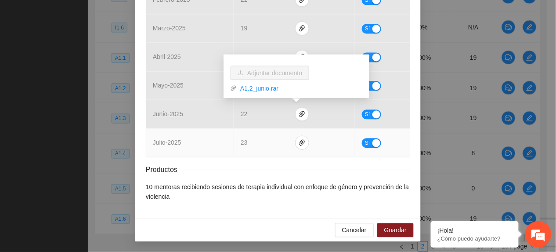
drag, startPoint x: 248, startPoint y: 136, endPoint x: 257, endPoint y: 139, distance: 9.6
click at [248, 136] on td "23" at bounding box center [261, 142] width 54 height 29
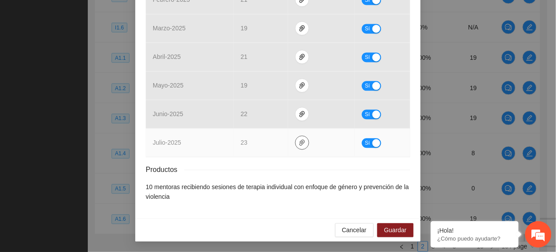
click at [299, 142] on icon "paper-clip" at bounding box center [302, 142] width 7 height 7
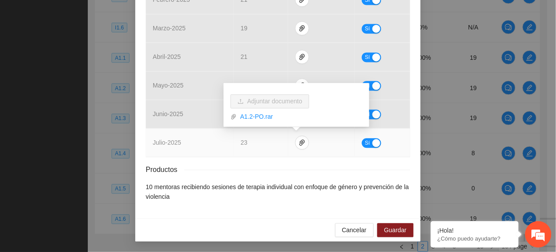
click at [263, 115] on link "A1.2-PO.rar" at bounding box center [300, 117] width 126 height 10
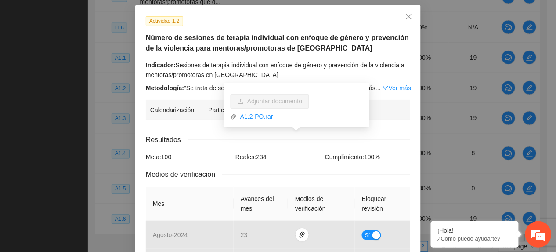
scroll to position [0, 0]
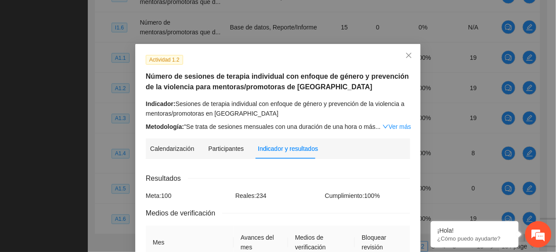
click at [192, 91] on h5 "Número de sesiones de terapia individual con enfoque de género y prevención de …" at bounding box center [278, 81] width 265 height 21
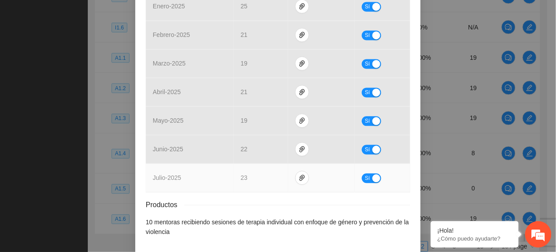
scroll to position [410, 0]
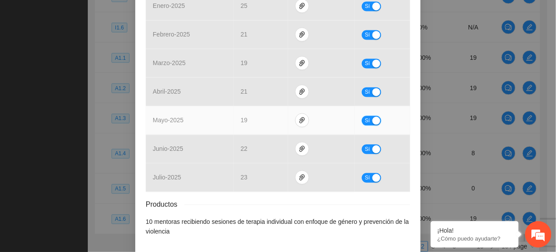
click at [366, 113] on td "Sí" at bounding box center [382, 120] width 55 height 29
drag, startPoint x: 361, startPoint y: 120, endPoint x: 359, endPoint y: 125, distance: 5.0
click at [365, 122] on span "Sí" at bounding box center [367, 121] width 5 height 10
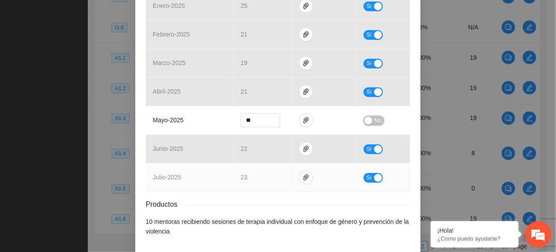
scroll to position [447, 0]
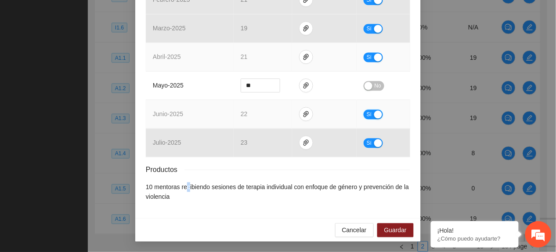
drag, startPoint x: 364, startPoint y: 112, endPoint x: 366, endPoint y: 42, distance: 69.5
click at [367, 112] on span "Sí" at bounding box center [369, 114] width 5 height 10
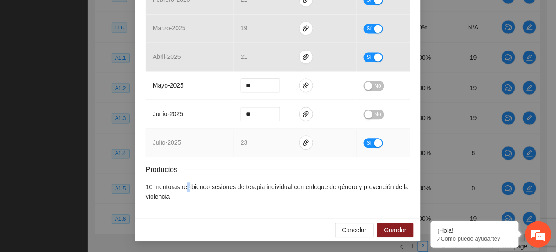
drag, startPoint x: 364, startPoint y: 140, endPoint x: 377, endPoint y: 143, distance: 12.7
click at [367, 141] on span "Sí" at bounding box center [369, 143] width 5 height 10
drag, startPoint x: 377, startPoint y: 231, endPoint x: 384, endPoint y: 233, distance: 6.9
click at [379, 230] on button "Guardar" at bounding box center [395, 230] width 36 height 14
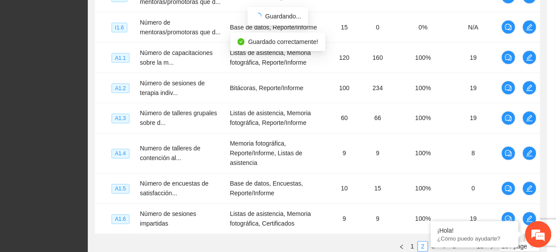
scroll to position [404, 0]
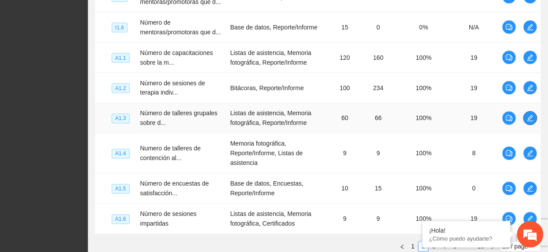
click at [530, 117] on icon "edit" at bounding box center [529, 118] width 7 height 7
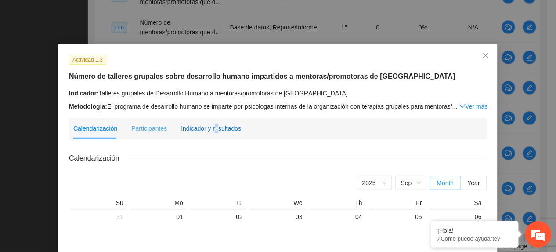
click at [210, 129] on div "Indicador y resultados" at bounding box center [211, 128] width 60 height 10
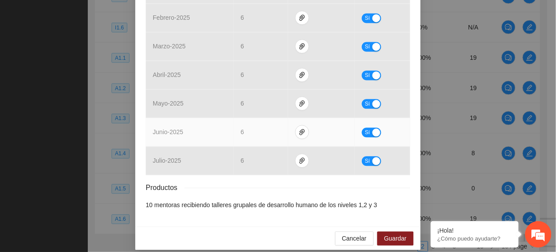
scroll to position [428, 0]
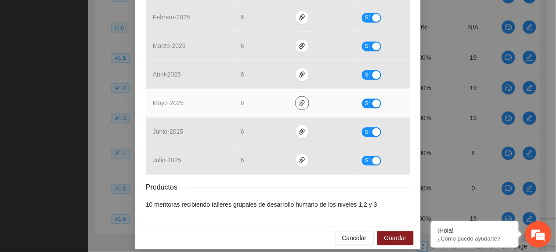
click at [299, 99] on icon "paper-clip" at bounding box center [302, 102] width 7 height 7
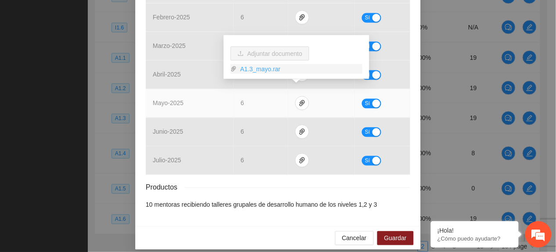
click at [265, 69] on link "A1.3_mayo.rar" at bounding box center [300, 69] width 126 height 10
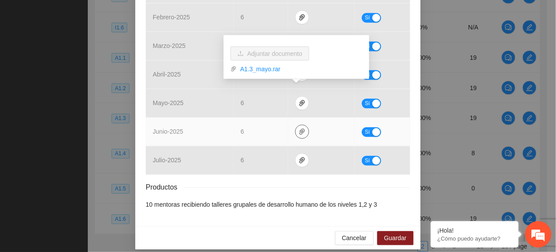
click at [299, 128] on icon "paper-clip" at bounding box center [302, 131] width 7 height 7
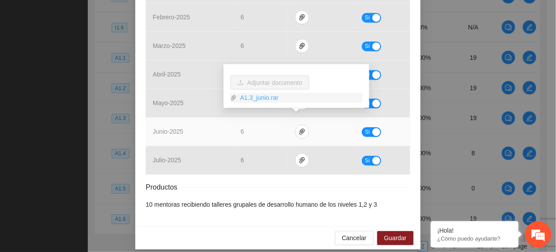
click at [266, 96] on link "A1.3_junio.rar" at bounding box center [300, 98] width 126 height 10
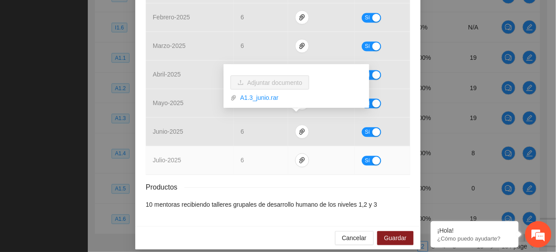
drag, startPoint x: 243, startPoint y: 148, endPoint x: 266, endPoint y: 153, distance: 23.6
click at [247, 149] on td "6" at bounding box center [261, 160] width 54 height 29
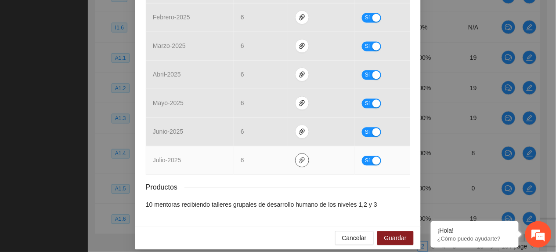
click at [299, 156] on icon "paper-clip" at bounding box center [302, 159] width 7 height 7
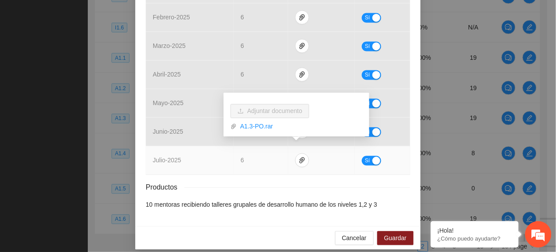
drag, startPoint x: 265, startPoint y: 125, endPoint x: 317, endPoint y: 146, distance: 56.4
click at [265, 126] on link "A1.3-PO.rar" at bounding box center [300, 127] width 126 height 10
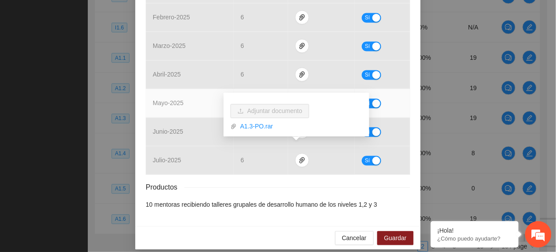
drag, startPoint x: 169, startPoint y: 95, endPoint x: 202, endPoint y: 87, distance: 34.1
click at [171, 99] on span "mayo - 2025" at bounding box center [168, 102] width 31 height 7
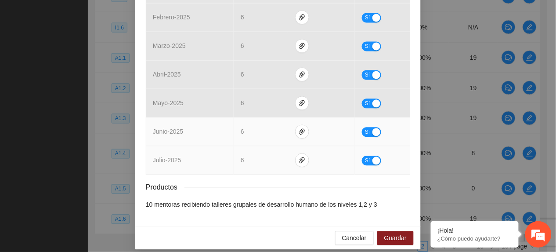
drag, startPoint x: 170, startPoint y: 146, endPoint x: 206, endPoint y: 126, distance: 41.5
click at [171, 146] on td "julio - 2025" at bounding box center [190, 160] width 88 height 29
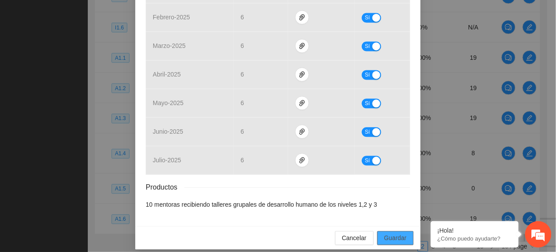
drag, startPoint x: 394, startPoint y: 226, endPoint x: 396, endPoint y: 232, distance: 6.5
click at [394, 233] on span "Guardar" at bounding box center [396, 238] width 22 height 10
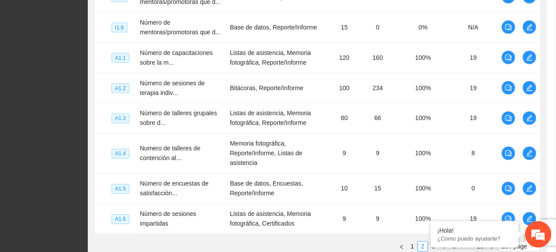
scroll to position [384, 0]
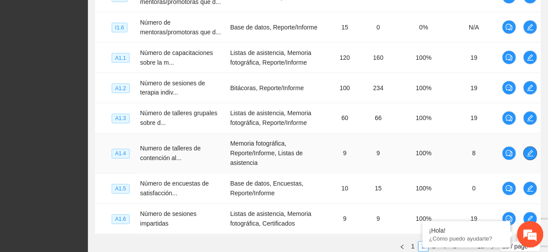
click at [526, 153] on icon "edit" at bounding box center [529, 153] width 7 height 7
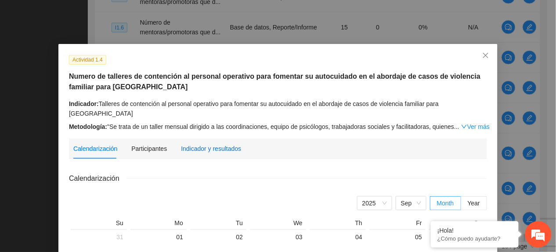
click at [210, 144] on div "Indicador y resultados" at bounding box center [211, 149] width 60 height 10
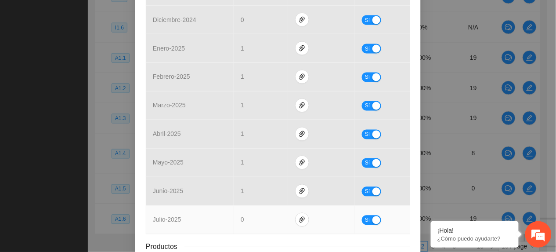
scroll to position [409, 0]
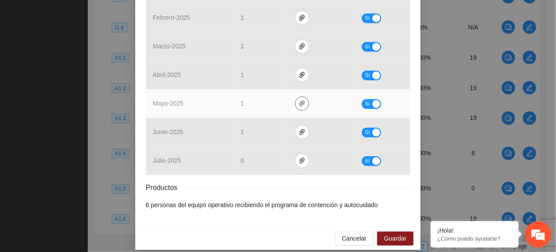
click at [300, 101] on icon "paper-clip" at bounding box center [302, 104] width 5 height 6
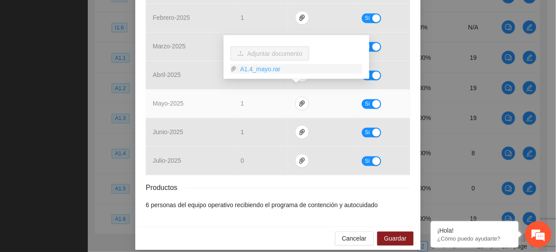
click at [259, 69] on link "A1.4_mayo.rar" at bounding box center [300, 69] width 126 height 10
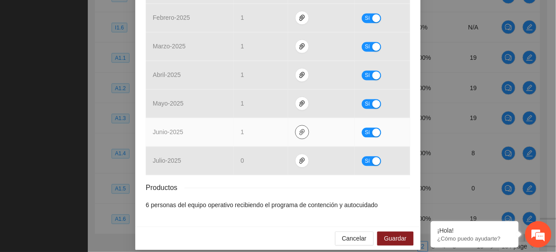
click at [299, 129] on icon "paper-clip" at bounding box center [302, 132] width 7 height 7
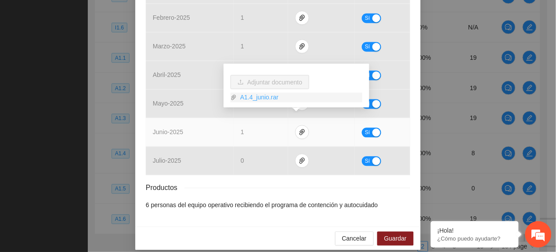
click at [258, 98] on link "A1.4_junio.rar" at bounding box center [300, 98] width 126 height 10
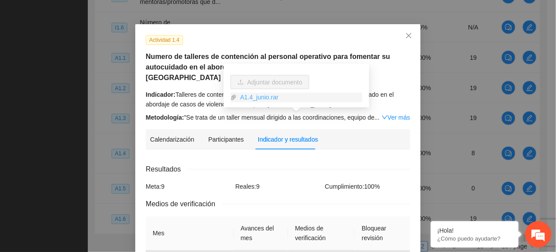
scroll to position [0, 0]
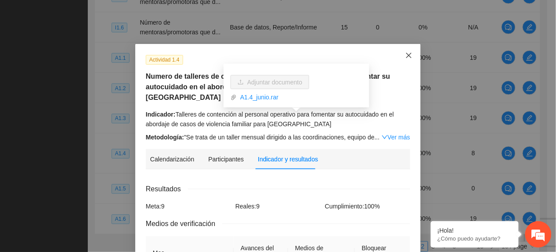
drag, startPoint x: 408, startPoint y: 48, endPoint x: 377, endPoint y: 71, distance: 38.8
click at [407, 49] on span "Close" at bounding box center [409, 56] width 24 height 24
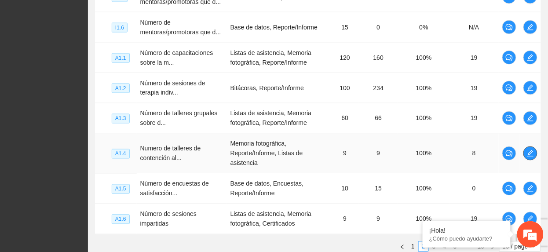
click at [532, 154] on icon "edit" at bounding box center [529, 153] width 7 height 7
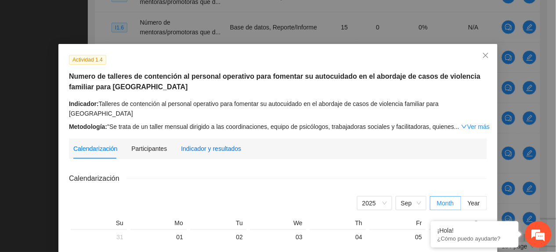
click at [201, 144] on div "Indicador y resultados" at bounding box center [211, 149] width 60 height 10
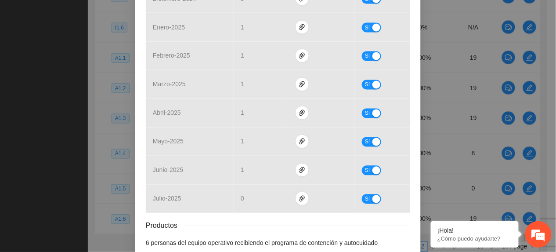
scroll to position [409, 0]
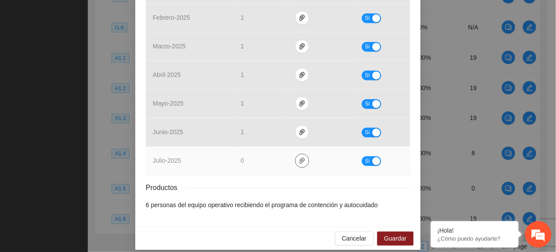
click at [299, 157] on icon "paper-clip" at bounding box center [302, 160] width 7 height 7
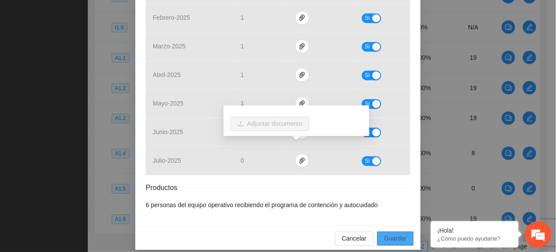
click at [385, 234] on span "Guardar" at bounding box center [396, 239] width 22 height 10
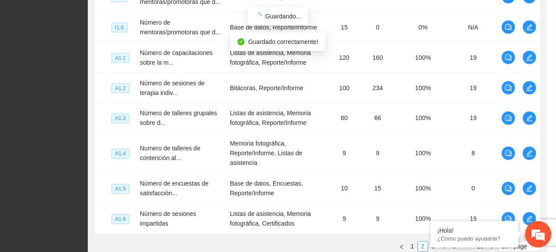
scroll to position [365, 0]
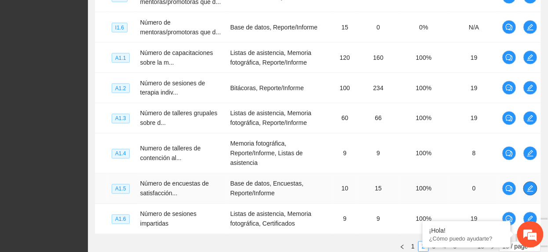
click at [533, 192] on icon "edit" at bounding box center [529, 188] width 7 height 7
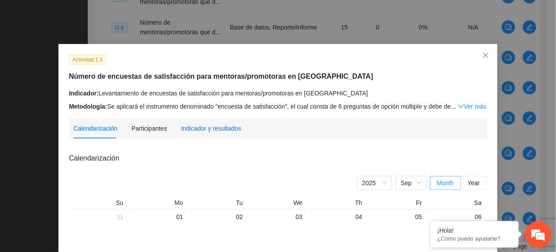
click at [205, 124] on div "Indicador y resultados" at bounding box center [211, 128] width 60 height 10
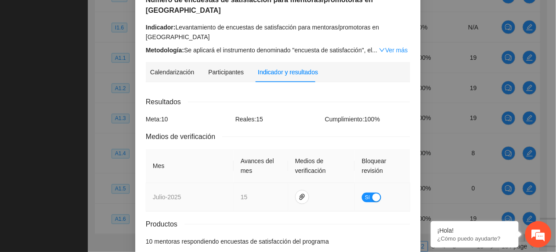
scroll to position [111, 0]
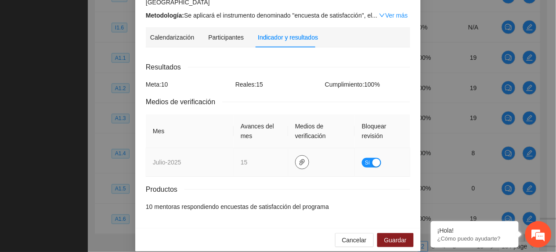
click at [295, 155] on button "button" at bounding box center [302, 162] width 14 height 14
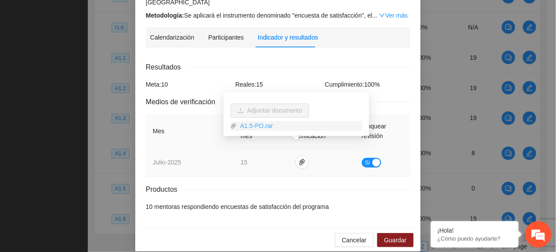
click at [262, 125] on link "A1.5-PO.rar" at bounding box center [300, 126] width 126 height 10
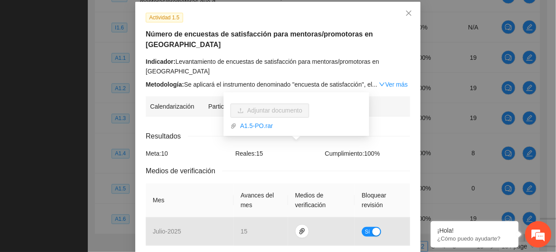
scroll to position [0, 0]
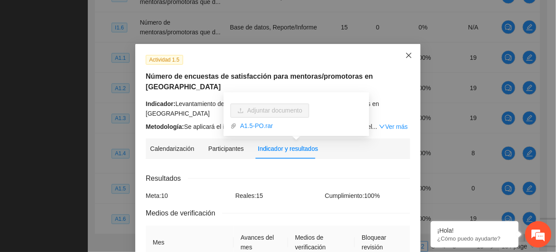
click at [404, 52] on span "Close" at bounding box center [409, 56] width 24 height 24
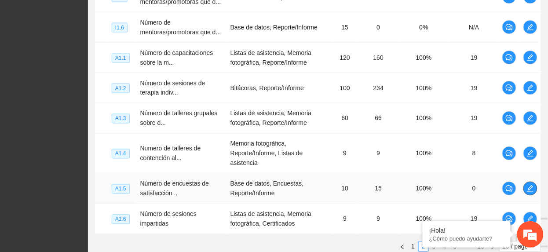
click at [528, 189] on icon "edit" at bounding box center [529, 188] width 7 height 7
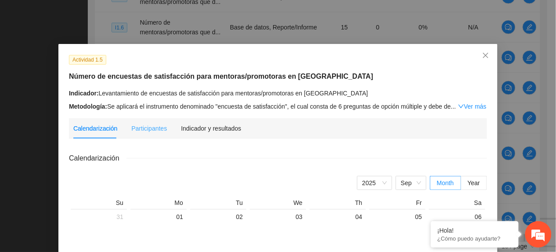
drag, startPoint x: 215, startPoint y: 137, endPoint x: 220, endPoint y: 134, distance: 5.1
click at [220, 134] on div "Indicador y resultados" at bounding box center [211, 128] width 60 height 20
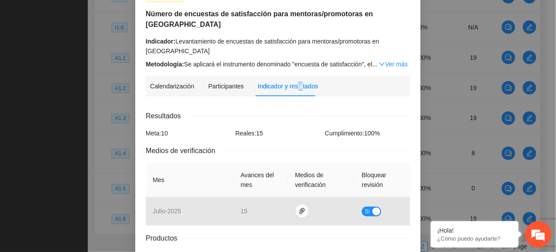
scroll to position [111, 0]
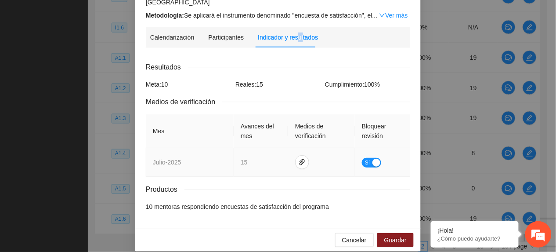
click at [373, 159] on div "button" at bounding box center [377, 163] width 8 height 8
click at [392, 235] on span "Guardar" at bounding box center [396, 240] width 22 height 10
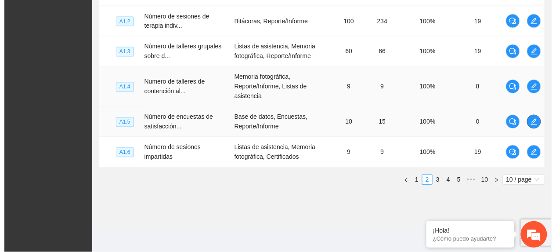
scroll to position [388, 0]
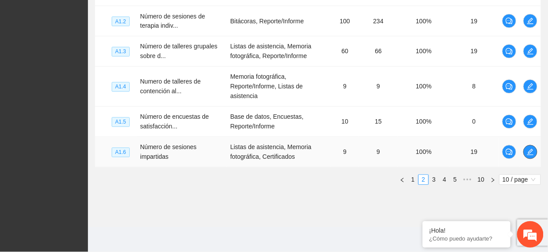
click at [531, 155] on icon "edit" at bounding box center [530, 152] width 6 height 6
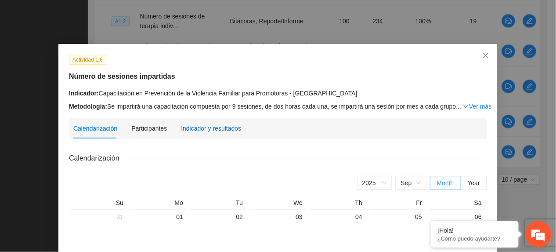
click at [217, 129] on div "Indicador y resultados" at bounding box center [211, 128] width 60 height 10
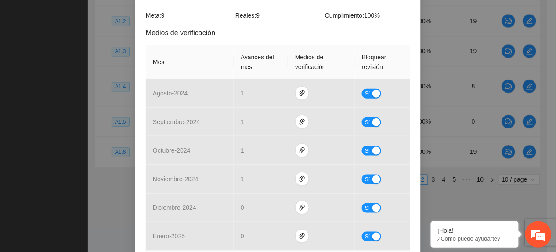
scroll to position [388, 0]
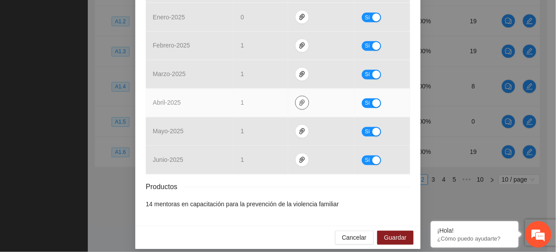
click at [299, 99] on icon "paper-clip" at bounding box center [302, 102] width 7 height 7
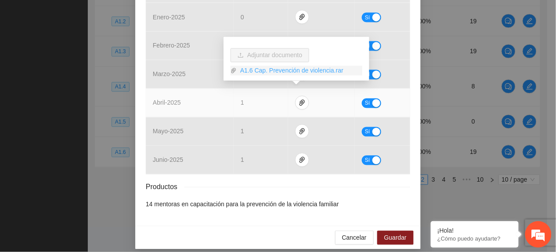
click at [266, 70] on link "A1.6 Cap. Prevención de violencia.rar" at bounding box center [300, 71] width 126 height 10
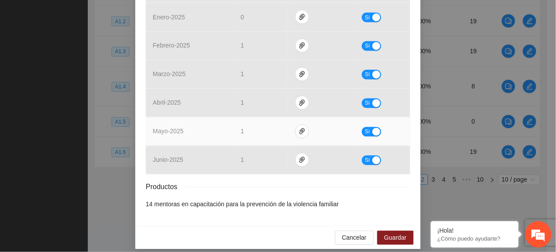
click at [240, 125] on td "1" at bounding box center [261, 131] width 54 height 29
click at [301, 117] on td at bounding box center [321, 131] width 67 height 29
click at [301, 124] on td at bounding box center [321, 131] width 67 height 29
click at [300, 128] on span "paper-clip" at bounding box center [302, 131] width 13 height 7
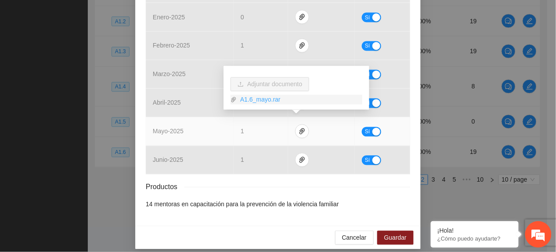
click at [255, 100] on link "A1.6_mayo.rar" at bounding box center [300, 100] width 126 height 10
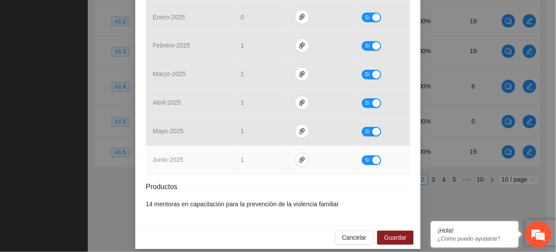
drag, startPoint x: 243, startPoint y: 147, endPoint x: 254, endPoint y: 150, distance: 10.6
click at [244, 148] on td "1" at bounding box center [261, 160] width 54 height 29
click at [299, 156] on icon "paper-clip" at bounding box center [302, 159] width 7 height 7
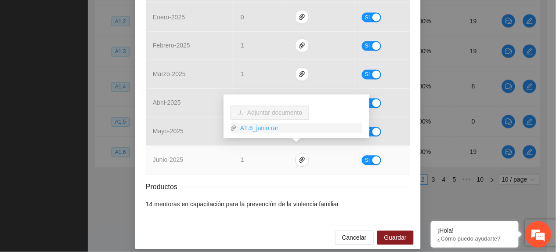
click at [272, 124] on link "A1.6_junio.rar" at bounding box center [300, 128] width 126 height 10
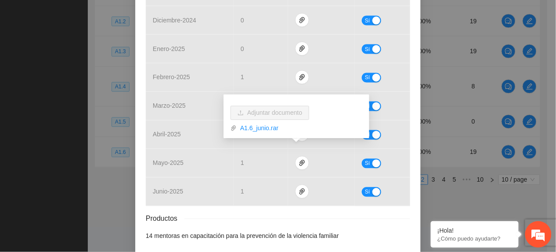
scroll to position [330, 0]
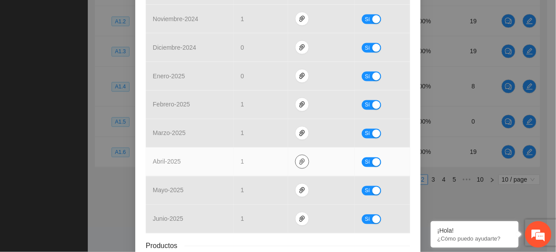
click at [299, 155] on button "button" at bounding box center [302, 162] width 14 height 14
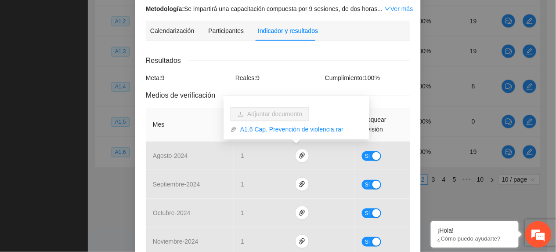
scroll to position [0, 0]
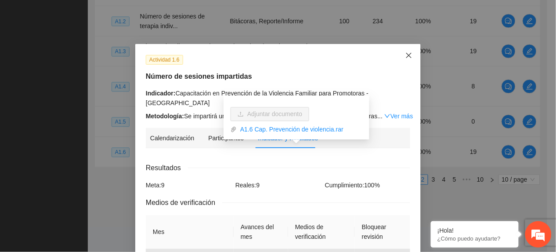
click at [398, 48] on span "Close" at bounding box center [409, 56] width 24 height 24
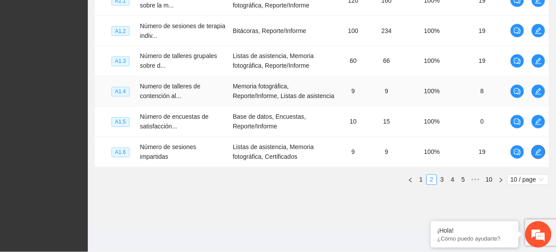
scroll to position [378, 0]
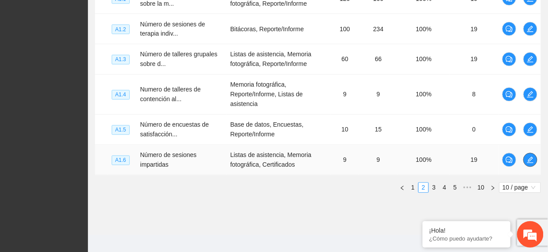
click at [533, 157] on button "button" at bounding box center [530, 160] width 14 height 14
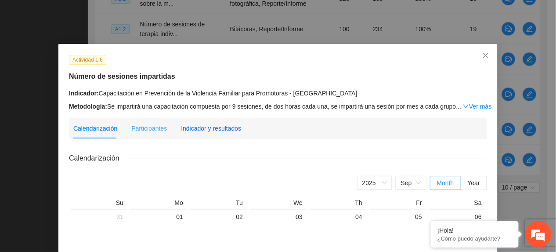
click at [216, 123] on div "Indicador y resultados" at bounding box center [211, 128] width 60 height 10
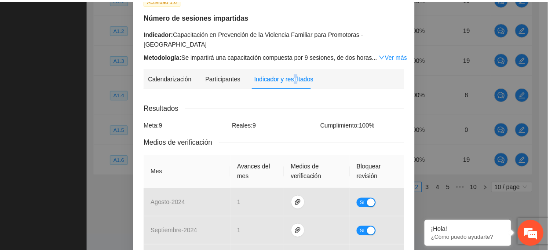
scroll to position [0, 0]
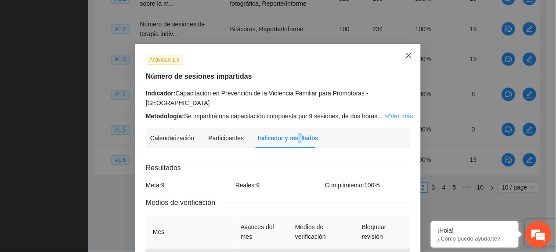
click at [405, 50] on span "Close" at bounding box center [409, 56] width 24 height 24
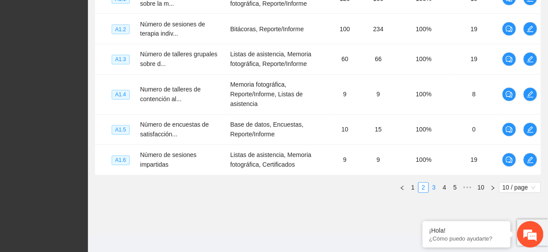
click at [436, 189] on link "3" at bounding box center [434, 188] width 10 height 10
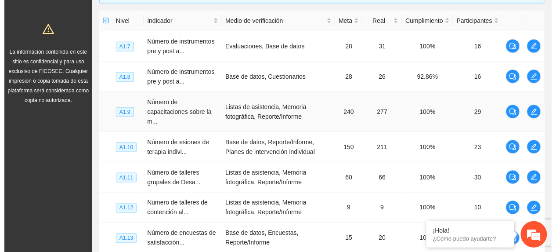
scroll to position [202, 0]
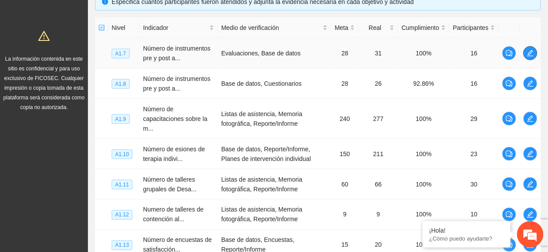
click at [533, 53] on icon "edit" at bounding box center [529, 53] width 7 height 7
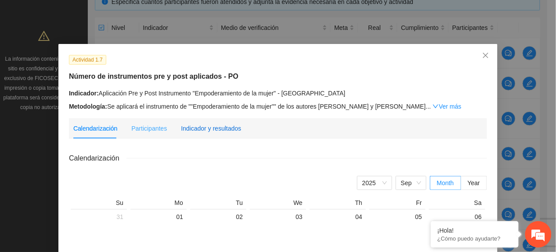
click at [214, 129] on div "Indicador y resultados" at bounding box center [211, 128] width 60 height 10
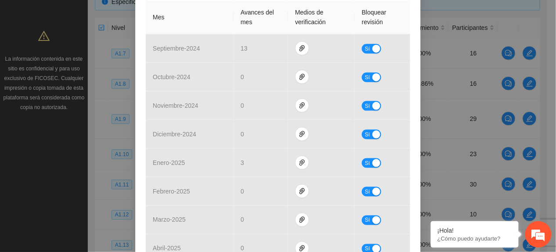
scroll to position [398, 0]
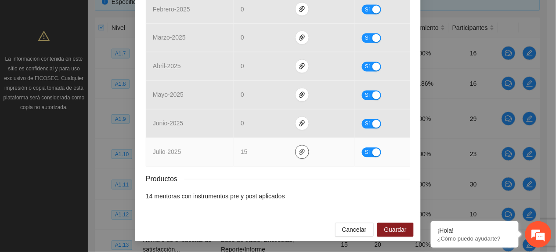
click at [300, 153] on icon "paper-clip" at bounding box center [302, 152] width 5 height 6
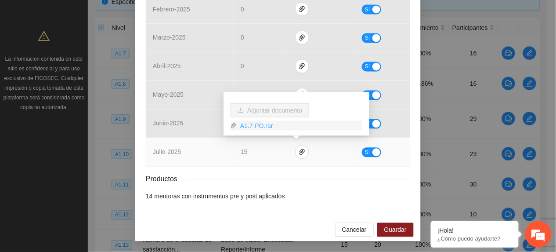
drag, startPoint x: 260, startPoint y: 124, endPoint x: 265, endPoint y: 127, distance: 6.3
click at [260, 125] on link "A1.7-PO.rar" at bounding box center [300, 126] width 126 height 10
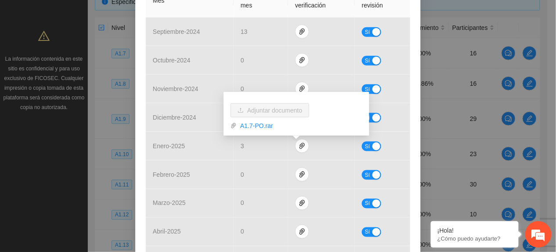
scroll to position [0, 0]
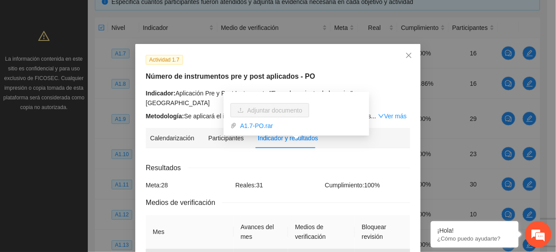
click at [199, 61] on div "Actividad 1.7" at bounding box center [278, 59] width 271 height 10
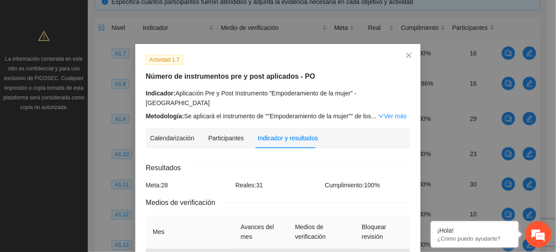
drag, startPoint x: 308, startPoint y: 162, endPoint x: 310, endPoint y: 156, distance: 6.9
click at [308, 163] on div "Resultados" at bounding box center [278, 167] width 265 height 11
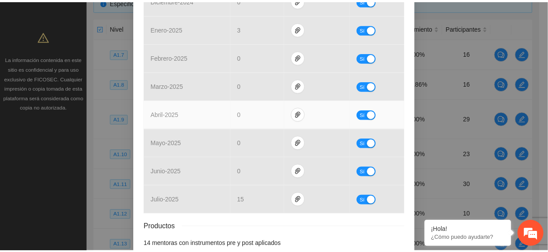
scroll to position [398, 0]
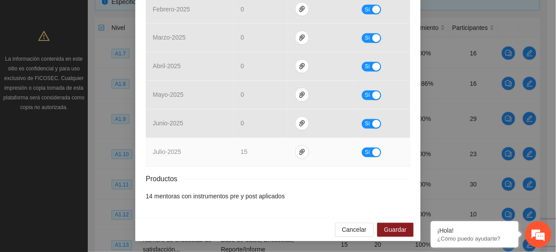
click at [361, 157] on td "Sí" at bounding box center [382, 152] width 55 height 29
click at [365, 155] on span "Sí" at bounding box center [367, 153] width 5 height 10
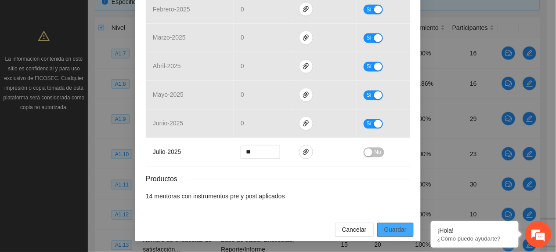
click at [385, 227] on span "Guardar" at bounding box center [396, 230] width 22 height 10
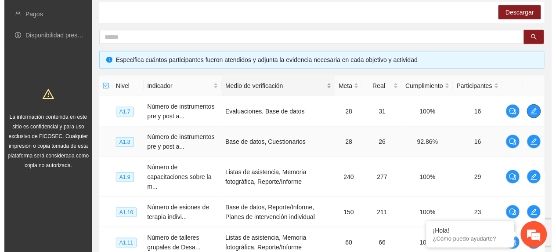
scroll to position [143, 0]
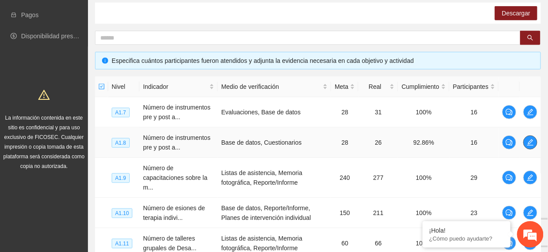
click at [533, 143] on icon "edit" at bounding box center [529, 142] width 7 height 7
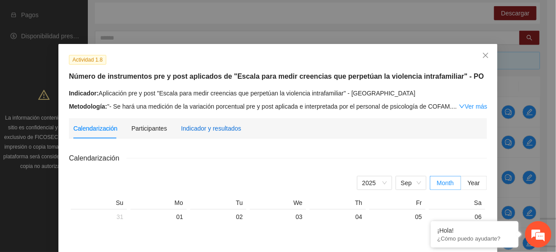
click at [224, 128] on div "Indicador y resultados" at bounding box center [211, 128] width 60 height 10
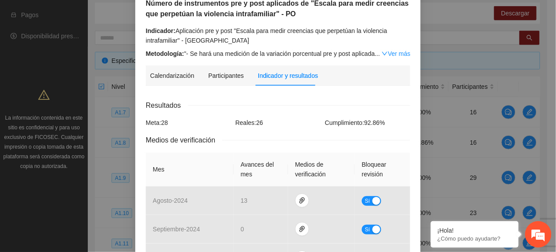
scroll to position [0, 0]
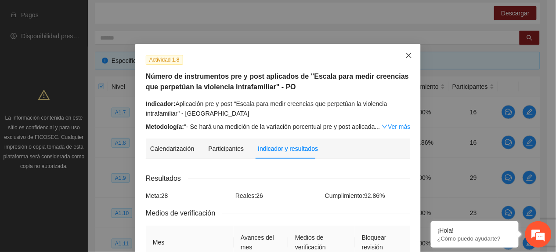
click at [399, 48] on span "Close" at bounding box center [409, 56] width 24 height 24
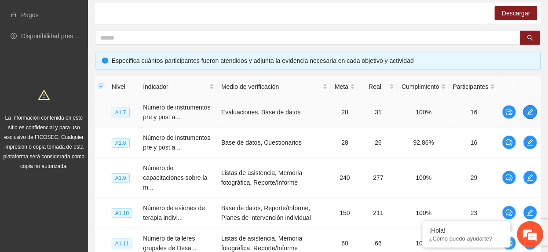
click at [533, 118] on button "button" at bounding box center [530, 112] width 14 height 14
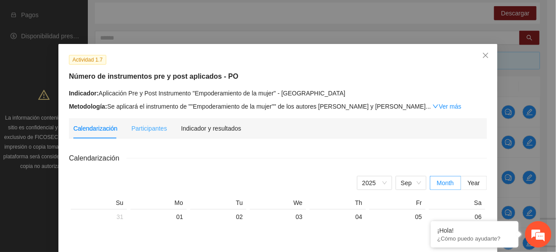
click at [208, 132] on div "Indicador y resultados" at bounding box center [211, 128] width 60 height 20
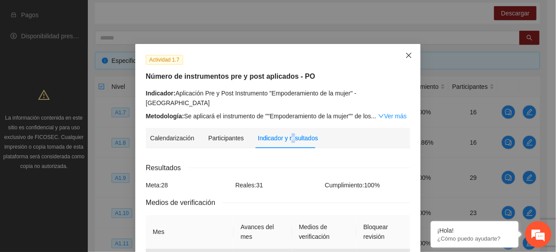
click at [406, 54] on icon "close" at bounding box center [409, 55] width 7 height 7
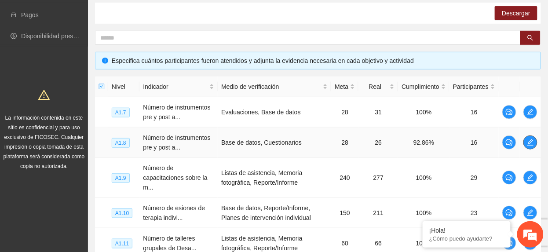
click at [527, 141] on icon "edit" at bounding box center [529, 142] width 7 height 7
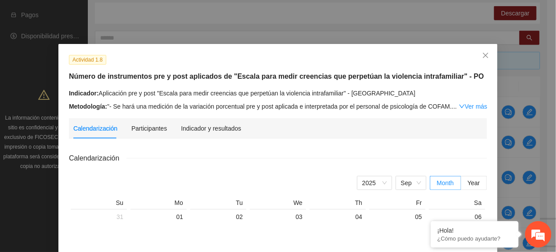
click at [231, 122] on div "Indicador y resultados" at bounding box center [211, 128] width 60 height 20
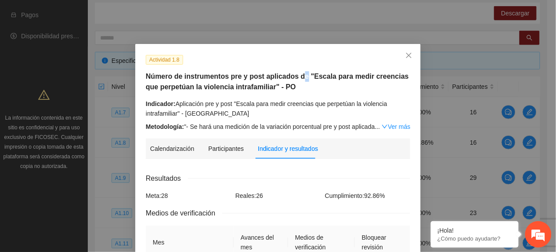
click at [297, 78] on h5 "Número de instrumentos pre y post aplicados de "Escala para medir creencias que…" at bounding box center [278, 81] width 265 height 21
drag, startPoint x: 297, startPoint y: 78, endPoint x: 301, endPoint y: 75, distance: 5.0
click at [301, 75] on h5 "Número de instrumentos pre y post aplicados de "Escala para medir creencias que…" at bounding box center [278, 81] width 265 height 21
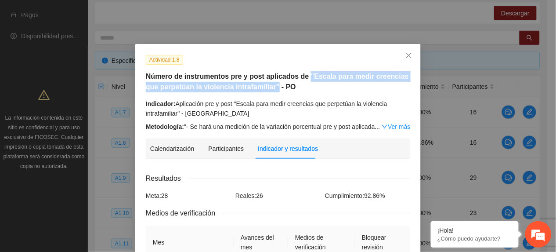
drag, startPoint x: 299, startPoint y: 73, endPoint x: 256, endPoint y: 88, distance: 46.0
click at [256, 88] on h5 "Número de instrumentos pre y post aplicados de "Escala para medir creencias que…" at bounding box center [278, 81] width 265 height 21
copy h5 ""Escala para medir creencias que perpetúan la violencia intrafamiliar""
click at [408, 52] on icon "close" at bounding box center [409, 55] width 7 height 7
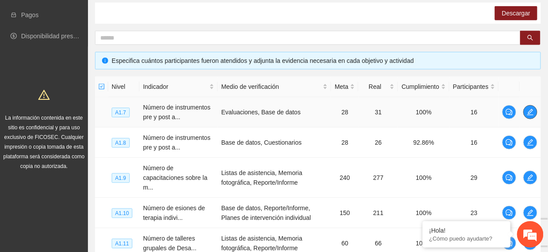
click at [531, 112] on icon "edit" at bounding box center [529, 112] width 7 height 7
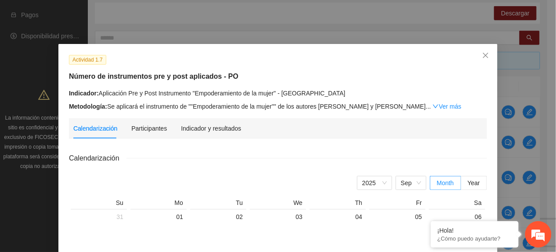
click at [181, 95] on div "Indicador: Aplicación Pre y Post Instrumento "Empoderamiento de la mujer" - Zon…" at bounding box center [278, 93] width 418 height 10
drag, startPoint x: 187, startPoint y: 92, endPoint x: 271, endPoint y: 96, distance: 83.6
click at [271, 96] on div "Indicador: Aplicación Pre y Post Instrumento "Empoderamiento de la mujer" - Zon…" at bounding box center [278, 93] width 418 height 10
copy div ""Empoderamiento de la mujer""
click at [483, 54] on icon "close" at bounding box center [485, 55] width 5 height 5
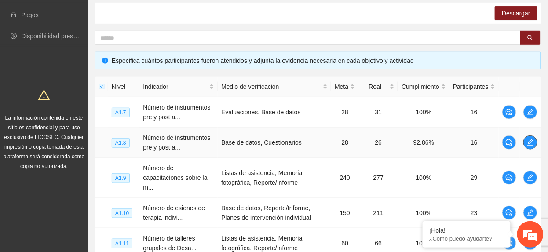
click at [531, 144] on icon "edit" at bounding box center [529, 142] width 7 height 7
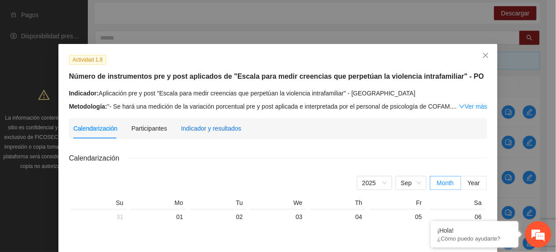
drag, startPoint x: 214, startPoint y: 125, endPoint x: 229, endPoint y: 159, distance: 36.4
click at [214, 127] on div "Indicador y resultados" at bounding box center [211, 128] width 60 height 10
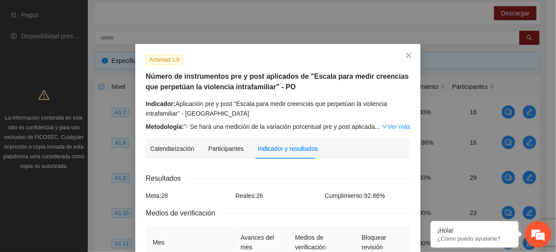
drag, startPoint x: 41, startPoint y: 46, endPoint x: 46, endPoint y: 60, distance: 14.5
click at [41, 47] on div "Actividad 1.8 Número de instrumentos pre y post aplicados de "Escala para medir…" at bounding box center [278, 126] width 556 height 252
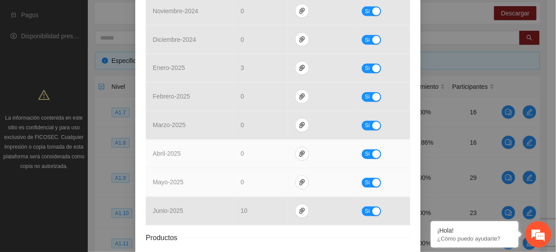
scroll to position [352, 0]
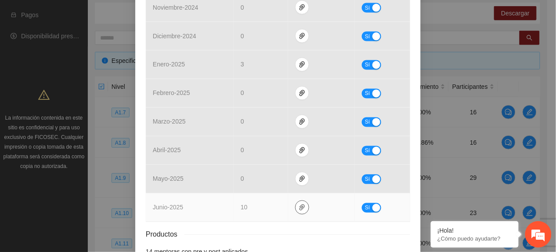
click at [299, 209] on icon "paper-clip" at bounding box center [302, 207] width 7 height 7
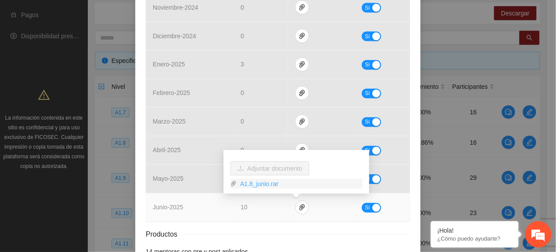
click at [270, 184] on link "A1.8_junio.rar" at bounding box center [300, 184] width 126 height 10
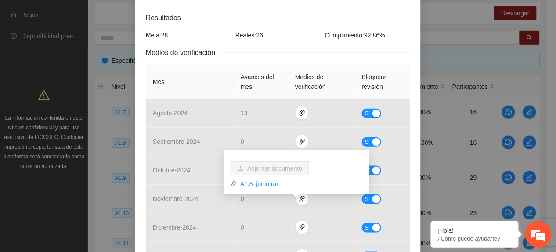
scroll to position [409, 0]
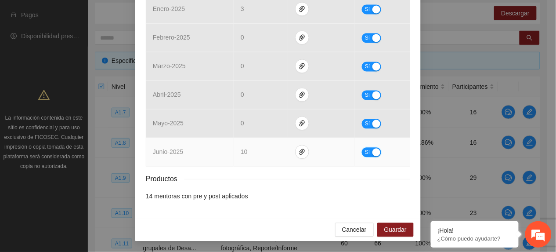
drag, startPoint x: 364, startPoint y: 153, endPoint x: 366, endPoint y: 161, distance: 8.1
click at [365, 155] on span "Sí" at bounding box center [367, 153] width 5 height 10
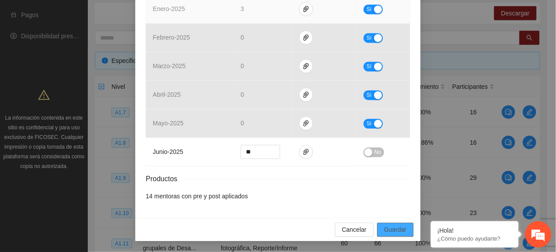
drag, startPoint x: 388, startPoint y: 227, endPoint x: 357, endPoint y: 16, distance: 213.3
click at [388, 219] on div "Cancelar Guardar" at bounding box center [278, 229] width 286 height 23
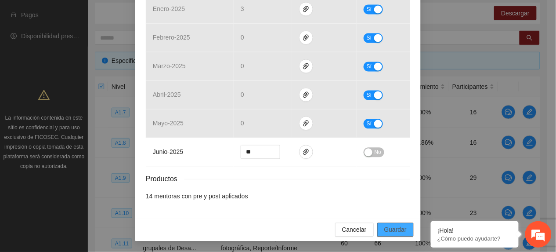
drag, startPoint x: 391, startPoint y: 229, endPoint x: 554, endPoint y: 187, distance: 167.9
click at [392, 227] on span "Guardar" at bounding box center [396, 230] width 22 height 10
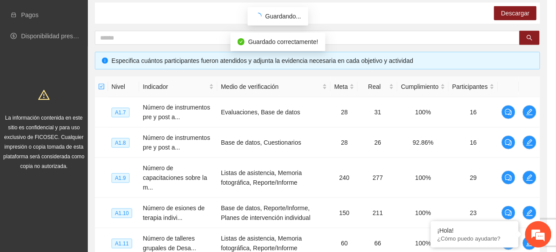
scroll to position [365, 0]
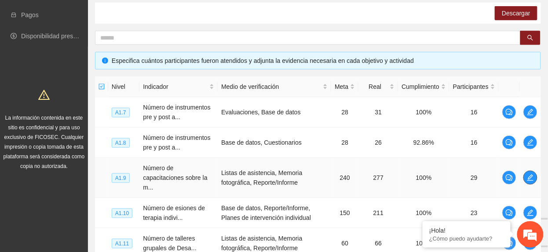
click at [533, 172] on button "button" at bounding box center [530, 178] width 14 height 14
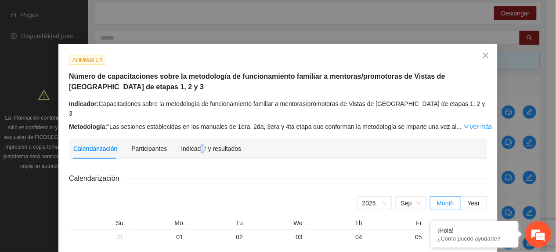
drag, startPoint x: 192, startPoint y: 154, endPoint x: 188, endPoint y: 138, distance: 16.2
click at [187, 144] on div "Indicador y resultados" at bounding box center [211, 149] width 60 height 10
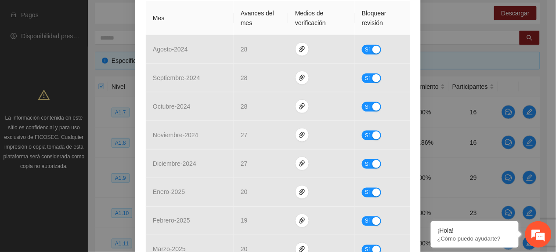
scroll to position [379, 0]
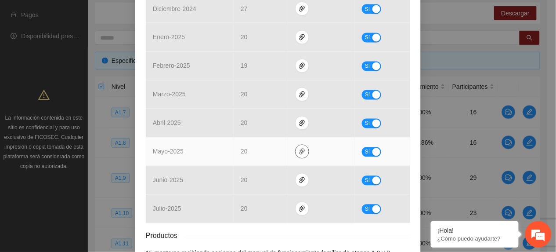
click at [300, 154] on icon "paper-clip" at bounding box center [302, 151] width 7 height 7
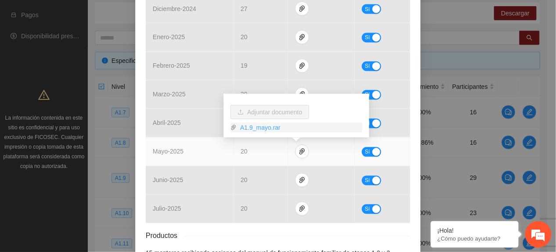
click at [268, 126] on link "A1.9_mayo.rar" at bounding box center [300, 128] width 126 height 10
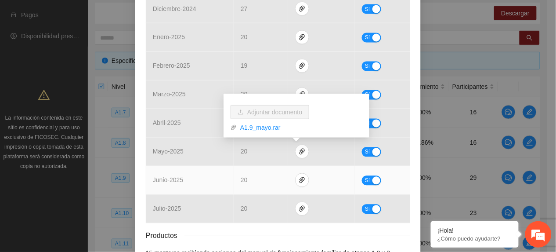
click at [266, 183] on td "20" at bounding box center [261, 180] width 54 height 29
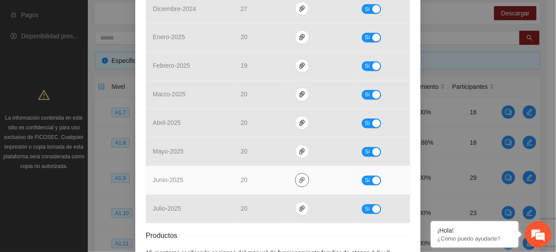
click at [299, 183] on icon "paper-clip" at bounding box center [302, 180] width 7 height 7
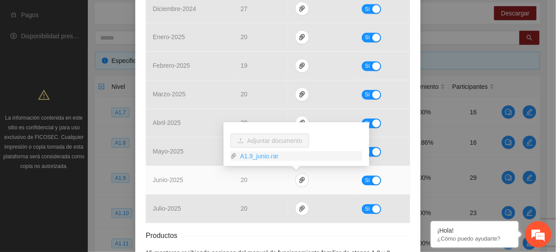
click at [268, 152] on link "A1.9_junio.rar" at bounding box center [300, 156] width 126 height 10
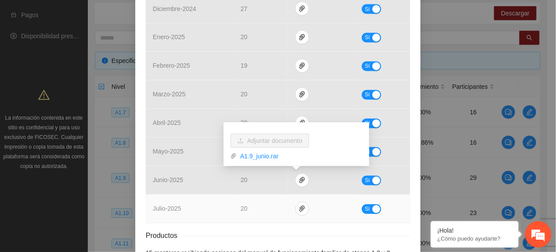
click at [274, 207] on td "20" at bounding box center [261, 209] width 54 height 29
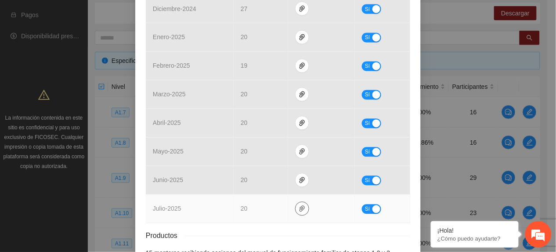
click at [299, 211] on icon "paper-clip" at bounding box center [302, 208] width 7 height 7
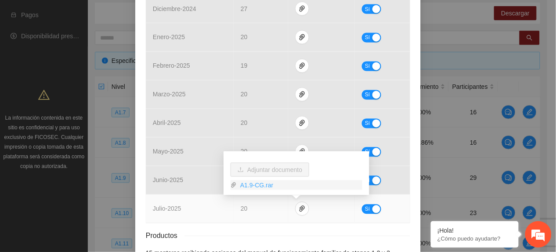
click at [266, 188] on link "A1.9-CG.rar" at bounding box center [300, 185] width 126 height 10
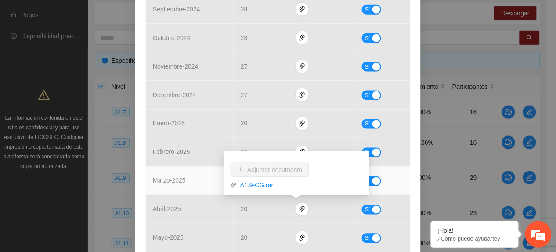
scroll to position [410, 0]
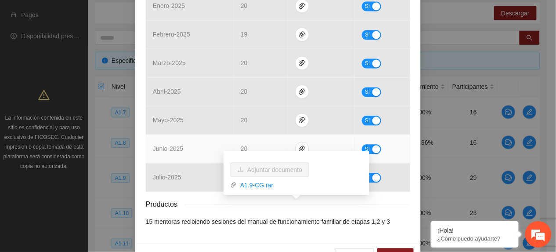
click at [187, 162] on td "junio - 2025" at bounding box center [190, 149] width 88 height 29
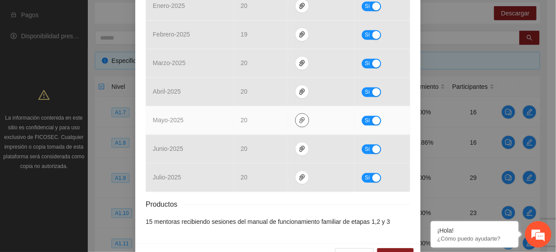
click at [296, 125] on button "button" at bounding box center [302, 120] width 14 height 14
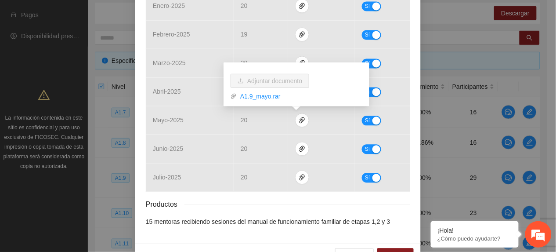
drag, startPoint x: 505, startPoint y: 83, endPoint x: 493, endPoint y: 91, distance: 14.3
click at [505, 83] on div "Actividad 1.9 Número de capacitaciones sobre la metodología de funcionamiento f…" at bounding box center [278, 126] width 556 height 252
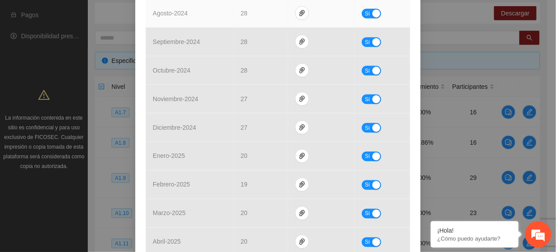
scroll to position [438, 0]
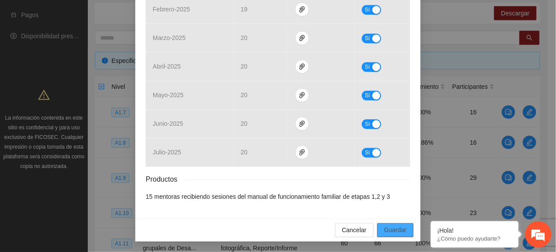
drag, startPoint x: 397, startPoint y: 226, endPoint x: 400, endPoint y: 243, distance: 16.9
click at [397, 229] on span "Guardar" at bounding box center [396, 230] width 22 height 10
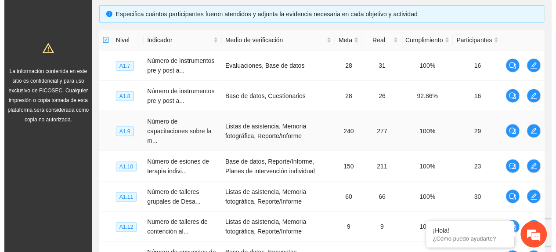
scroll to position [202, 0]
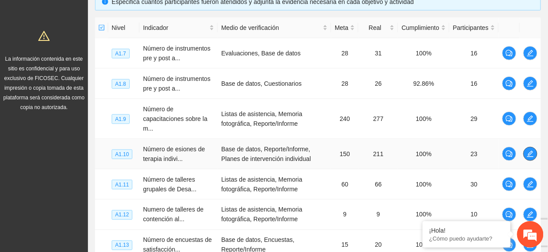
click at [529, 154] on icon "edit" at bounding box center [529, 153] width 7 height 7
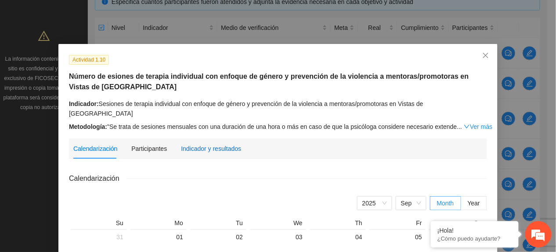
click at [214, 144] on div "Indicador y resultados" at bounding box center [211, 149] width 60 height 10
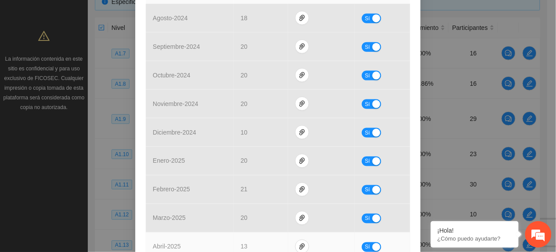
scroll to position [410, 0]
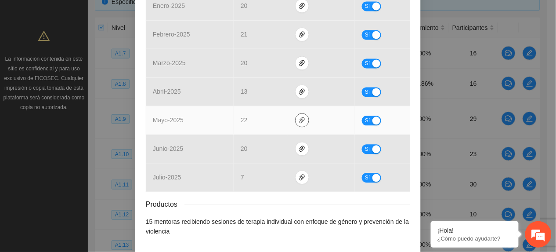
click at [300, 120] on icon "paper-clip" at bounding box center [302, 120] width 5 height 6
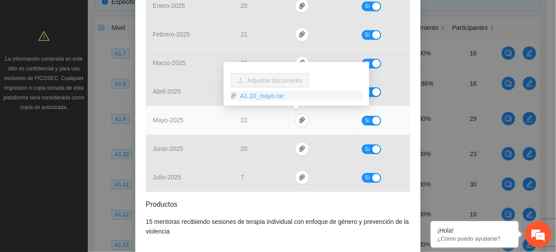
click at [264, 91] on link "A1.10_mayo.rar" at bounding box center [300, 96] width 126 height 10
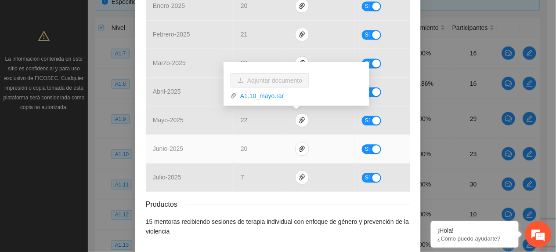
click at [269, 148] on td "20" at bounding box center [261, 149] width 54 height 29
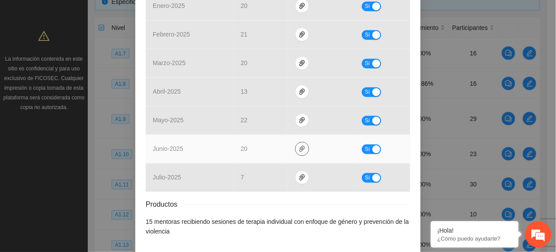
click at [299, 151] on icon "paper-clip" at bounding box center [302, 148] width 7 height 7
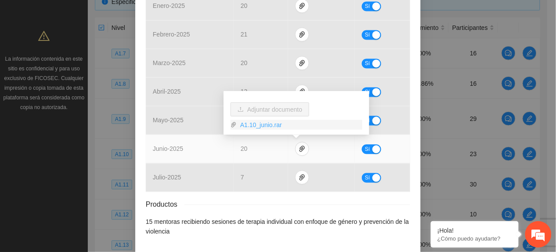
click at [262, 123] on link "A1.10_junio.rar" at bounding box center [300, 125] width 126 height 10
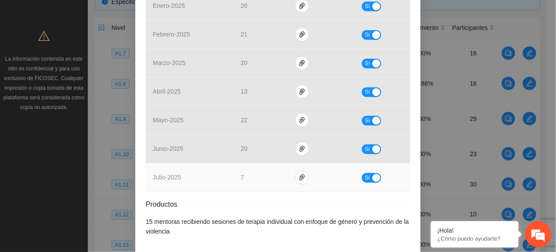
click at [273, 176] on td "7" at bounding box center [261, 177] width 54 height 29
drag, startPoint x: 298, startPoint y: 173, endPoint x: 290, endPoint y: 168, distance: 9.1
click at [298, 174] on button "button" at bounding box center [302, 178] width 14 height 14
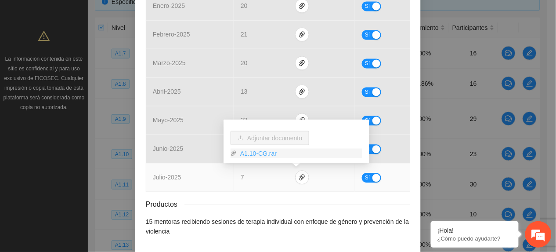
click at [266, 153] on link "A1.10-CG.rar" at bounding box center [300, 154] width 126 height 10
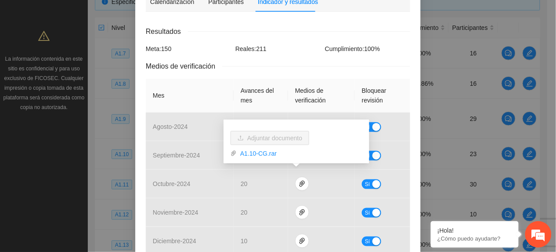
scroll to position [352, 0]
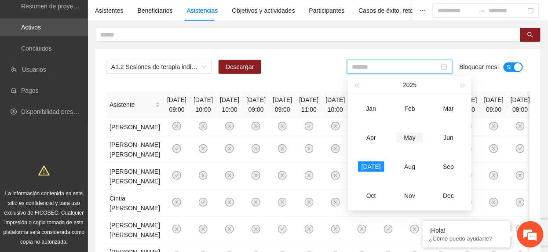
drag, startPoint x: 410, startPoint y: 134, endPoint x: 477, endPoint y: 71, distance: 92.1
click at [411, 131] on td "May" at bounding box center [409, 137] width 39 height 29
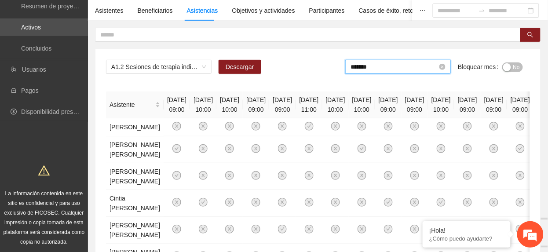
click at [392, 67] on input "*******" at bounding box center [393, 67] width 87 height 10
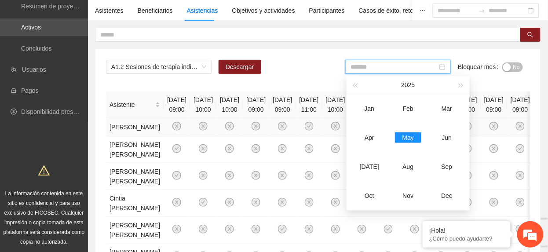
click at [447, 135] on div "Jun" at bounding box center [446, 137] width 26 height 11
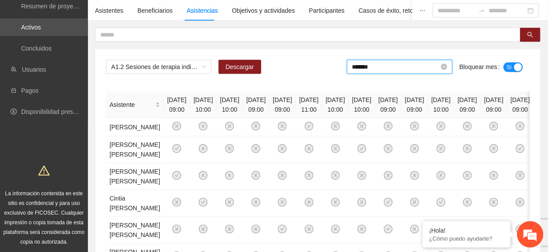
click at [394, 69] on input "*******" at bounding box center [395, 67] width 87 height 10
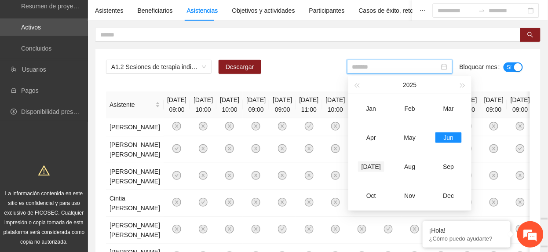
click at [374, 164] on div "[DATE]" at bounding box center [371, 166] width 26 height 11
type input "*******"
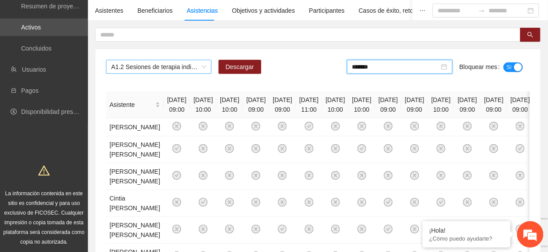
click at [134, 69] on span "A1.2 Sesiones de terapia individual con enfoque de género y prevención de la vi…" at bounding box center [158, 66] width 95 height 13
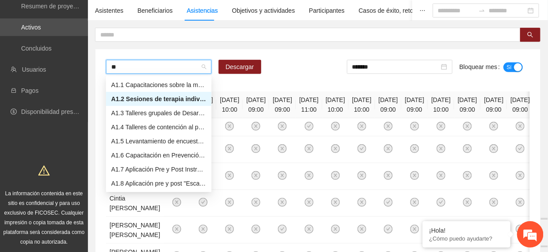
type input "***"
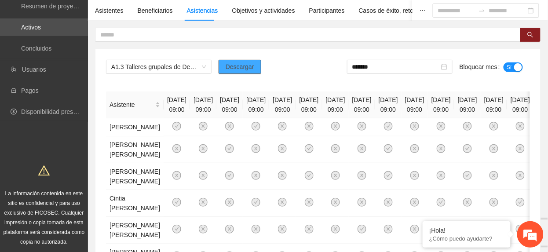
click at [231, 66] on span "Descargar" at bounding box center [239, 67] width 29 height 10
click at [169, 103] on th "[DATE] 09:00" at bounding box center [176, 104] width 26 height 27
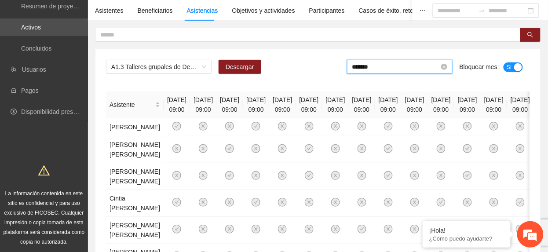
click at [388, 69] on input "*******" at bounding box center [395, 67] width 87 height 10
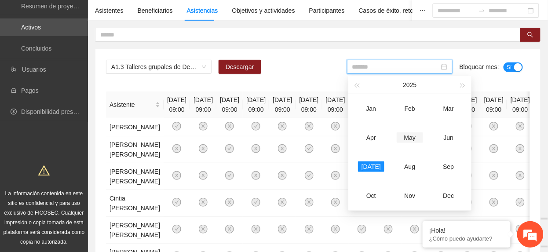
click at [406, 134] on div "May" at bounding box center [409, 137] width 26 height 11
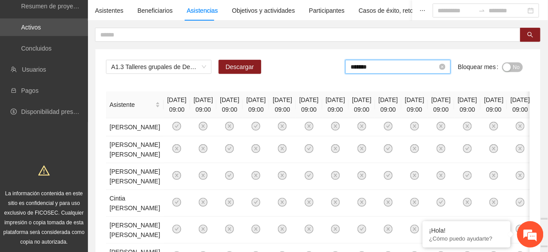
click at [428, 68] on input "*******" at bounding box center [393, 67] width 87 height 10
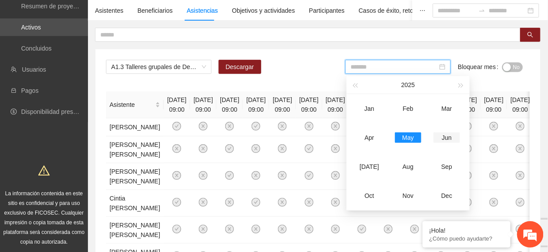
drag, startPoint x: 443, startPoint y: 132, endPoint x: 507, endPoint y: 94, distance: 74.3
click at [443, 131] on td "Jun" at bounding box center [446, 137] width 39 height 29
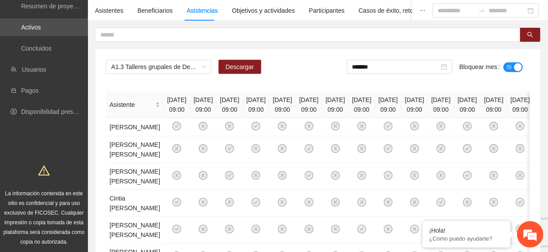
click at [180, 78] on div "A1.3 Talleres grupales de Desarrollo Humano a mentoras/promotoras de [GEOGRAPHI…" at bounding box center [318, 70] width 424 height 21
drag, startPoint x: 204, startPoint y: 88, endPoint x: 461, endPoint y: 70, distance: 258.1
drag, startPoint x: 426, startPoint y: 69, endPoint x: 436, endPoint y: 121, distance: 53.7
click at [426, 74] on div "*******" at bounding box center [399, 67] width 105 height 14
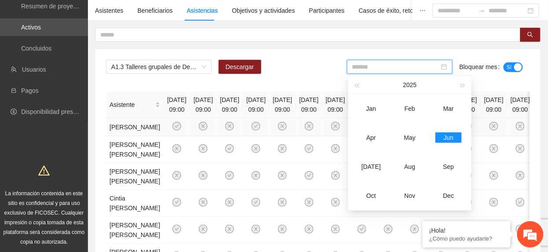
drag, startPoint x: 372, startPoint y: 164, endPoint x: 387, endPoint y: 134, distance: 33.8
click at [372, 165] on div "[DATE]" at bounding box center [371, 166] width 26 height 11
type input "*******"
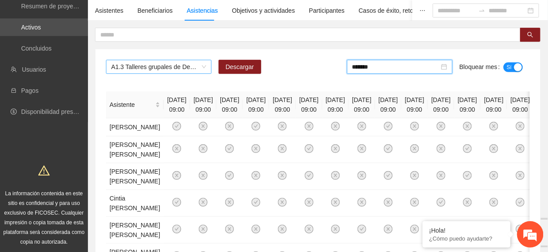
click at [167, 66] on span "A1.3 Talleres grupales de Desarrollo Humano a mentoras/promotoras de [GEOGRAPHI…" at bounding box center [158, 66] width 95 height 13
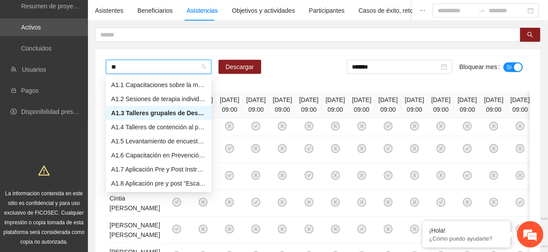
type input "***"
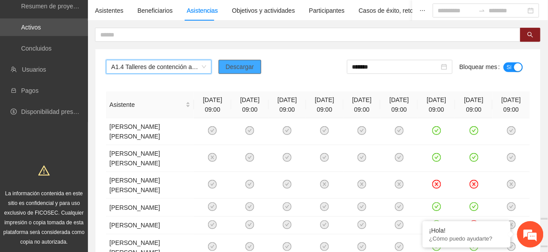
click at [233, 67] on span "Descargar" at bounding box center [239, 67] width 29 height 10
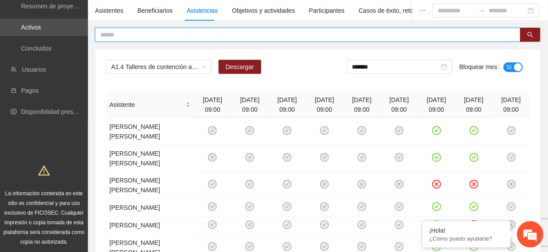
click at [203, 32] on input "text" at bounding box center [304, 35] width 408 height 10
type input "********"
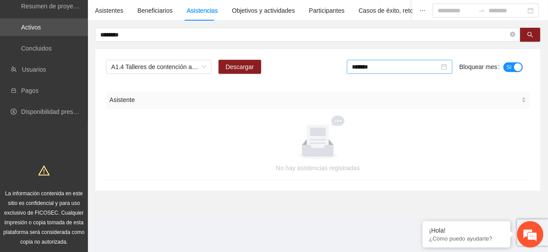
drag, startPoint x: 410, startPoint y: 65, endPoint x: 416, endPoint y: 73, distance: 9.3
click at [410, 65] on input "*******" at bounding box center [395, 67] width 87 height 10
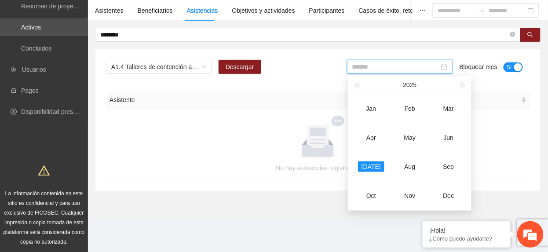
drag, startPoint x: 414, startPoint y: 137, endPoint x: 508, endPoint y: 79, distance: 110.9
click at [414, 136] on div "May" at bounding box center [409, 137] width 26 height 11
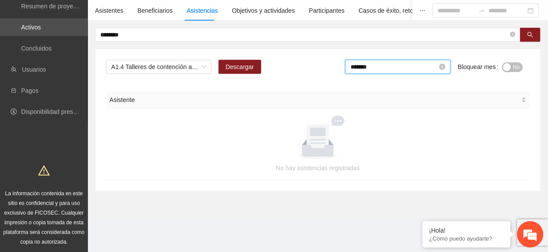
click at [374, 70] on input "*******" at bounding box center [393, 67] width 87 height 10
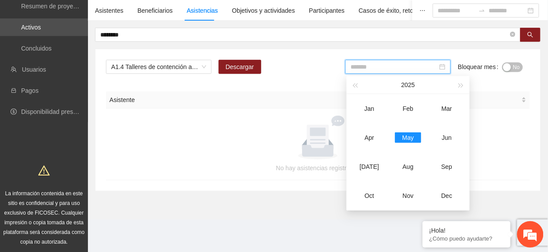
drag, startPoint x: 442, startPoint y: 135, endPoint x: 524, endPoint y: 73, distance: 103.5
click at [443, 136] on div "Jun" at bounding box center [446, 137] width 26 height 11
type input "*******"
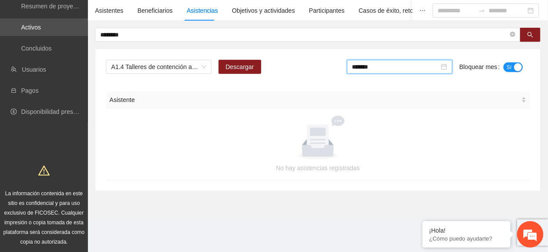
click at [509, 67] on span "Sí" at bounding box center [508, 67] width 5 height 10
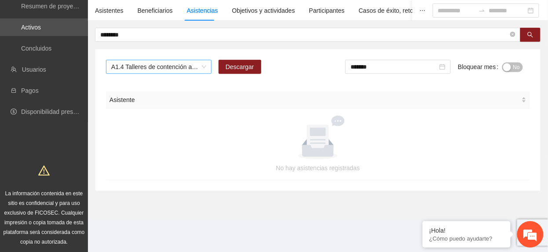
click at [187, 69] on span "A1.4 Talleres de contención al personal operativo para fomentar su autocuidado …" at bounding box center [158, 66] width 95 height 13
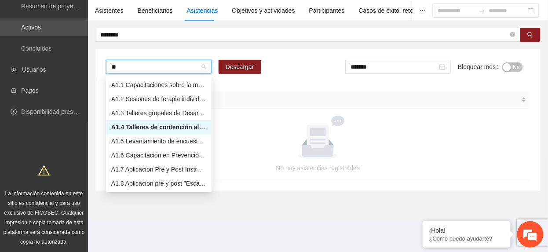
type input "***"
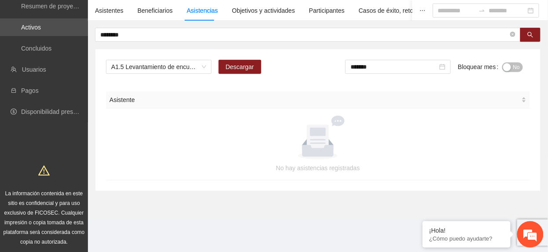
click at [514, 65] on span "No" at bounding box center [516, 67] width 7 height 10
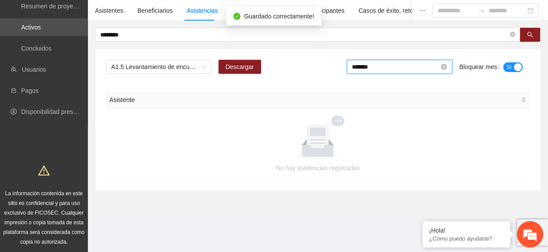
click at [373, 67] on input "*******" at bounding box center [395, 67] width 87 height 10
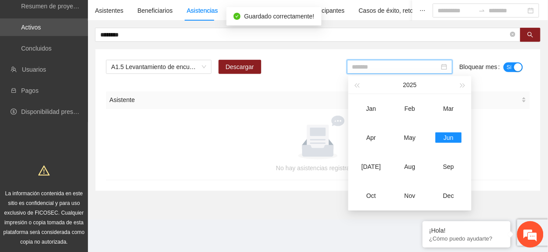
click at [406, 136] on div "May" at bounding box center [409, 137] width 26 height 11
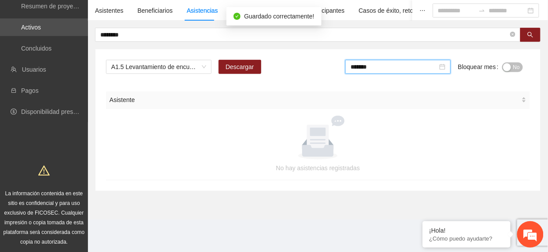
click at [513, 69] on span "No" at bounding box center [516, 67] width 7 height 10
drag, startPoint x: 425, startPoint y: 67, endPoint x: 411, endPoint y: 83, distance: 21.5
click at [425, 68] on input "*******" at bounding box center [395, 67] width 87 height 10
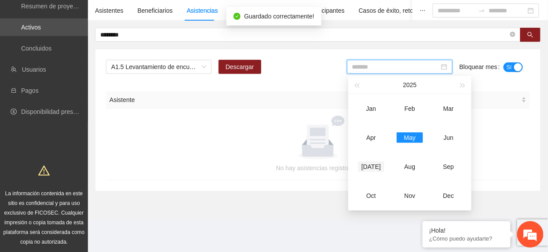
click at [377, 166] on div "[DATE]" at bounding box center [371, 166] width 26 height 11
type input "*******"
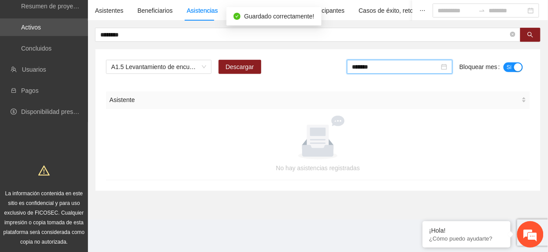
click at [509, 62] on span "Sí" at bounding box center [508, 67] width 5 height 10
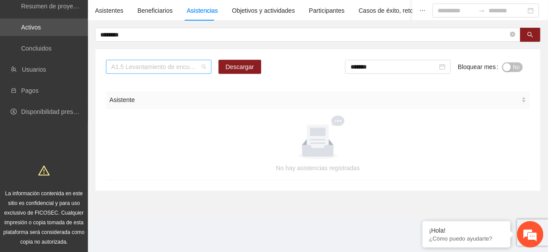
click at [199, 66] on span "A1.5 Levantamiento de encuestas de satisfacción para mentoras/promotoras en [GE…" at bounding box center [158, 66] width 95 height 13
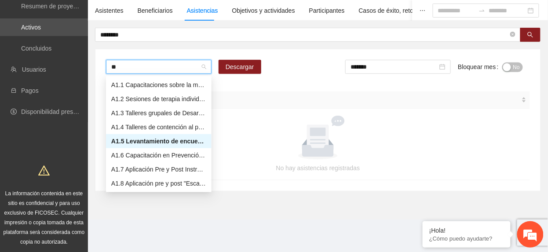
type input "***"
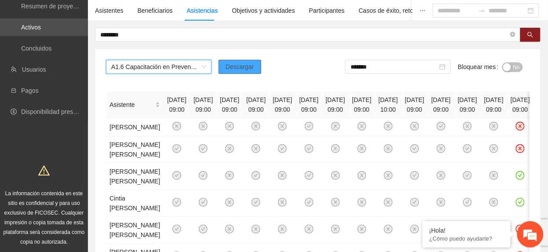
click at [229, 62] on span "Descargar" at bounding box center [239, 67] width 29 height 10
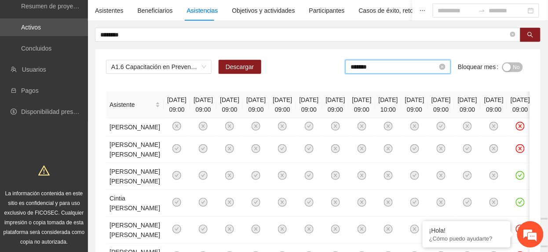
click at [401, 67] on input "*******" at bounding box center [393, 67] width 87 height 10
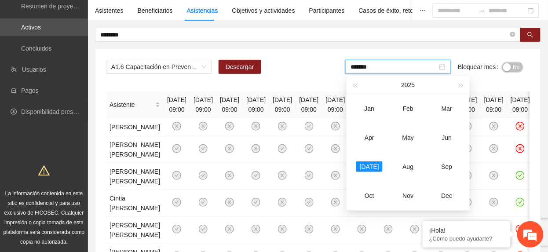
drag, startPoint x: 510, startPoint y: 68, endPoint x: 470, endPoint y: 74, distance: 40.5
click at [510, 69] on div "button" at bounding box center [507, 67] width 8 height 8
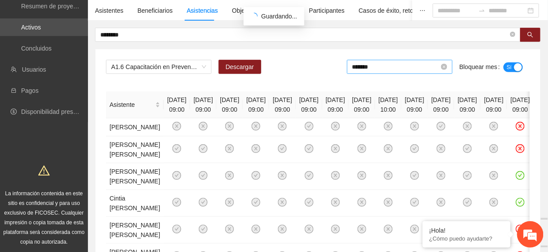
click at [390, 67] on input "*******" at bounding box center [395, 67] width 87 height 10
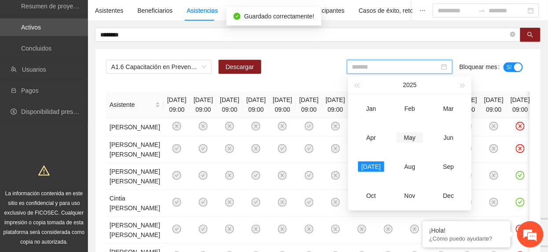
click at [417, 138] on div "May" at bounding box center [409, 137] width 26 height 11
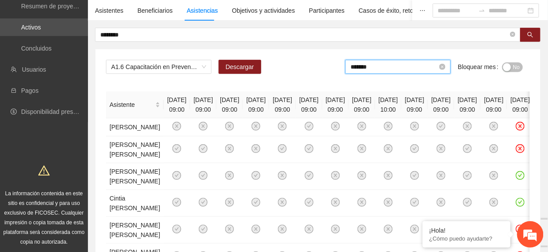
click at [403, 62] on input "*******" at bounding box center [393, 67] width 87 height 10
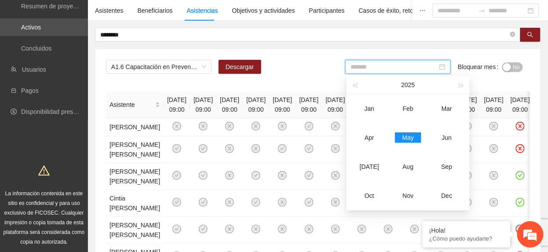
drag, startPoint x: 442, startPoint y: 142, endPoint x: 465, endPoint y: 106, distance: 42.3
click at [443, 141] on div "Jun" at bounding box center [446, 137] width 26 height 11
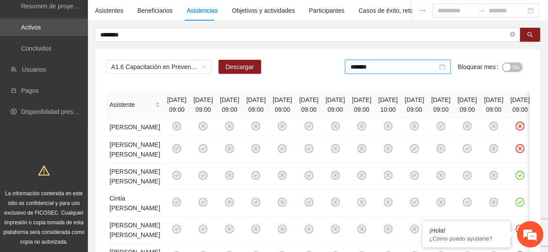
click at [512, 67] on button "No" at bounding box center [512, 67] width 21 height 10
click at [397, 67] on input "*******" at bounding box center [395, 67] width 87 height 10
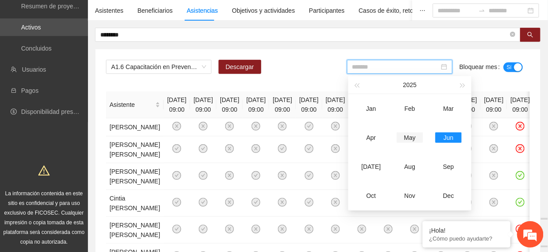
click at [410, 139] on div "May" at bounding box center [409, 137] width 26 height 11
type input "*******"
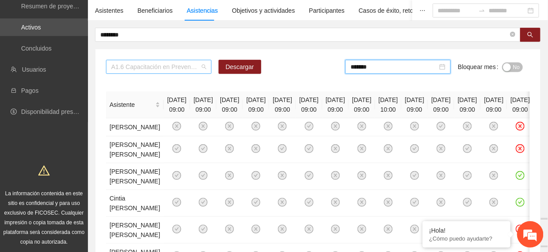
click at [180, 66] on span "A1.6 Capacitación en Prevención de la Violencia Familiar para Promotoras - [GEO…" at bounding box center [158, 66] width 95 height 13
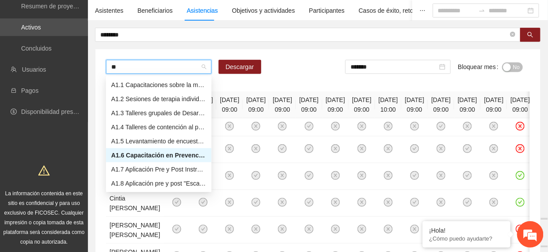
type input "***"
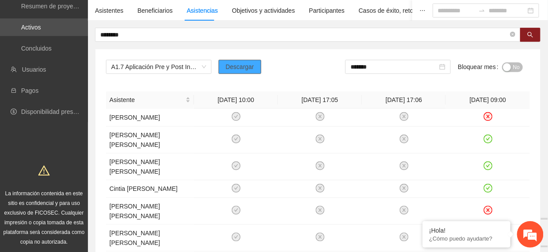
click at [254, 65] on button "Descargar" at bounding box center [239, 67] width 43 height 14
click at [517, 68] on span "No" at bounding box center [516, 67] width 7 height 10
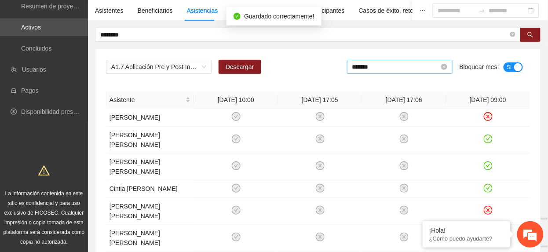
click at [422, 67] on input "*******" at bounding box center [395, 67] width 87 height 10
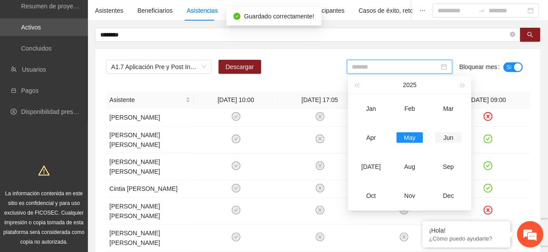
click at [455, 131] on td "Jun" at bounding box center [448, 137] width 39 height 29
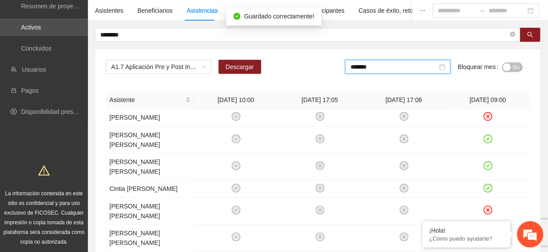
click at [512, 69] on button "No" at bounding box center [512, 67] width 21 height 10
click at [417, 68] on input "*******" at bounding box center [395, 67] width 87 height 10
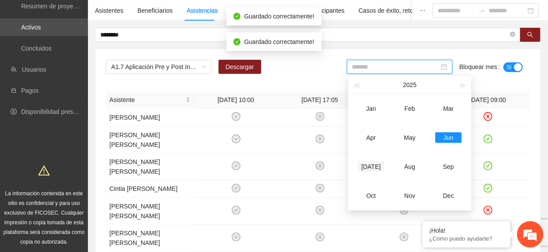
click at [371, 166] on div "[DATE]" at bounding box center [371, 166] width 26 height 11
type input "*******"
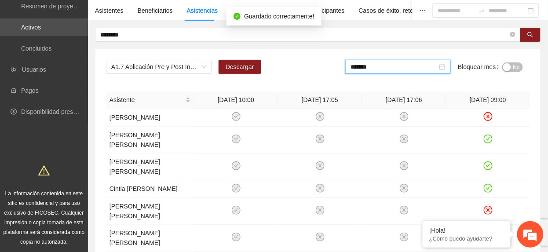
click at [515, 64] on span "No" at bounding box center [516, 67] width 7 height 10
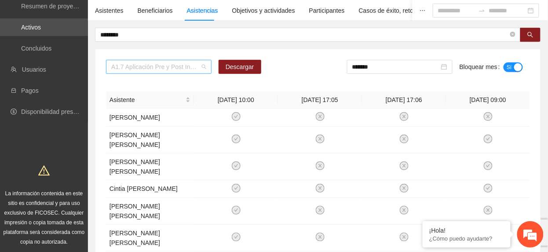
click at [164, 63] on span "A1.7 Aplicación Pre y Post Instrumento "Empoderamiento de la mujer" - [GEOGRAPH…" at bounding box center [158, 66] width 95 height 13
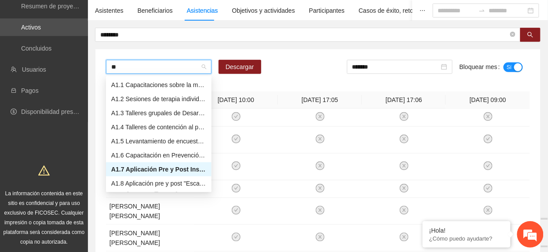
type input "***"
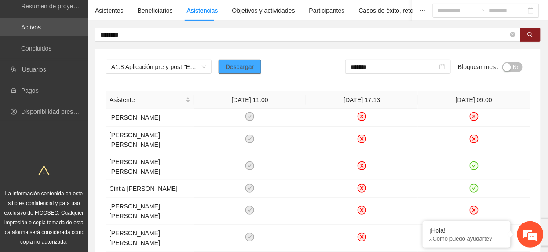
click at [239, 69] on span "Descargar" at bounding box center [239, 67] width 29 height 10
drag, startPoint x: 516, startPoint y: 64, endPoint x: 512, endPoint y: 67, distance: 4.7
click at [516, 64] on span "No" at bounding box center [516, 67] width 7 height 10
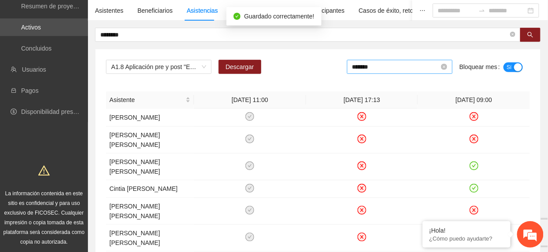
click at [419, 69] on input "*******" at bounding box center [395, 67] width 87 height 10
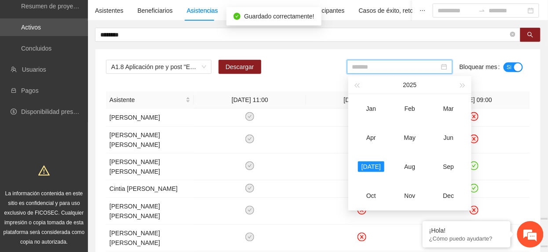
drag, startPoint x: 444, startPoint y: 140, endPoint x: 515, endPoint y: 90, distance: 87.2
click at [449, 135] on div "Jun" at bounding box center [448, 137] width 26 height 11
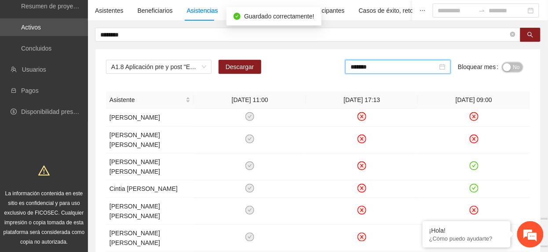
drag, startPoint x: 518, startPoint y: 69, endPoint x: 480, endPoint y: 72, distance: 37.5
click at [513, 69] on span "No" at bounding box center [516, 67] width 7 height 10
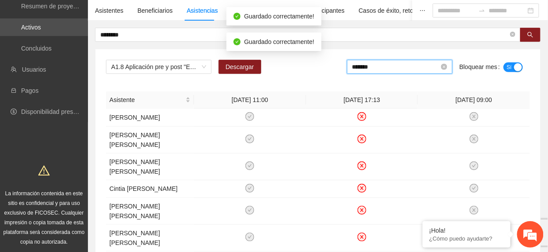
click at [396, 69] on input "*******" at bounding box center [395, 67] width 87 height 10
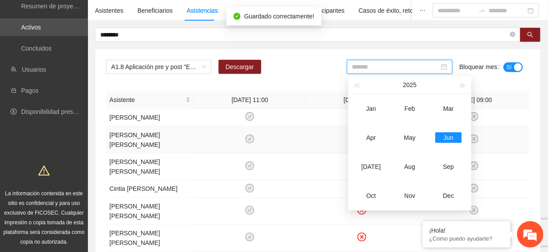
drag, startPoint x: 412, startPoint y: 145, endPoint x: 424, endPoint y: 136, distance: 14.9
click at [414, 143] on td "May" at bounding box center [409, 137] width 39 height 29
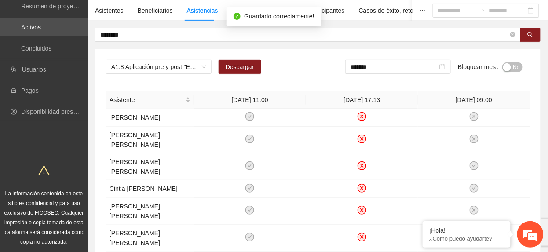
click at [514, 67] on span "No" at bounding box center [516, 67] width 7 height 10
drag, startPoint x: 405, startPoint y: 69, endPoint x: 405, endPoint y: 76, distance: 6.2
click at [403, 69] on input "*******" at bounding box center [395, 67] width 87 height 10
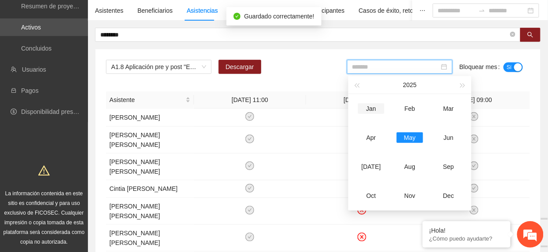
click at [373, 106] on div "Jan" at bounding box center [371, 108] width 26 height 11
type input "*******"
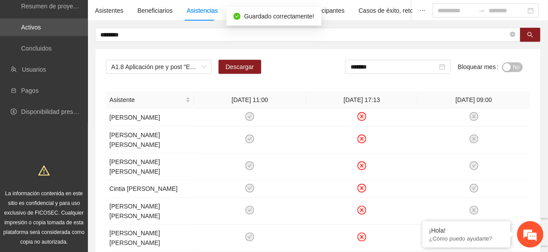
drag, startPoint x: 524, startPoint y: 64, endPoint x: 513, endPoint y: 65, distance: 11.1
click at [519, 64] on form "******* Bloquear mes No" at bounding box center [437, 70] width 185 height 21
click at [513, 65] on span "No" at bounding box center [516, 67] width 7 height 10
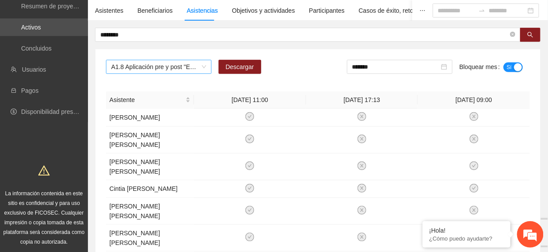
click at [178, 67] on span "A1.8 Aplicación pre y post "Escala para medir creencias que perpetúan la violen…" at bounding box center [158, 66] width 95 height 13
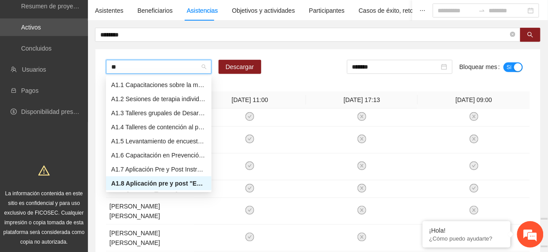
type input "***"
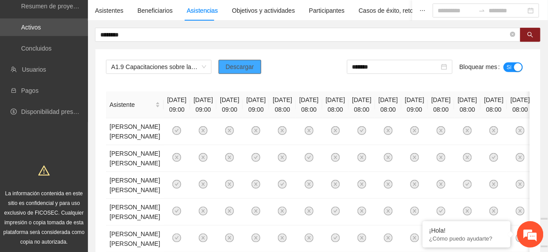
click at [233, 62] on span "Descargar" at bounding box center [239, 67] width 29 height 10
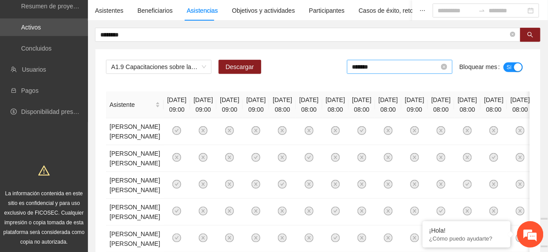
click at [371, 69] on input "*******" at bounding box center [395, 67] width 87 height 10
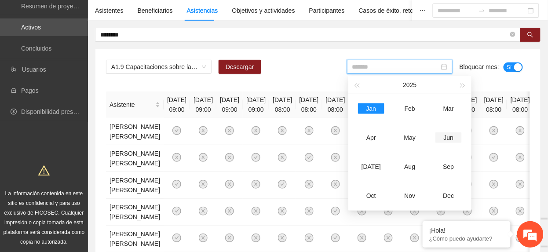
click at [446, 130] on td "Jun" at bounding box center [448, 137] width 39 height 29
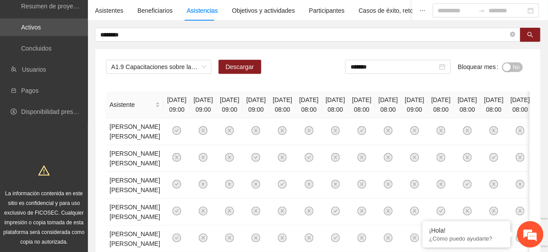
click at [511, 67] on button "No" at bounding box center [512, 67] width 21 height 10
click at [426, 67] on input "*******" at bounding box center [395, 67] width 87 height 10
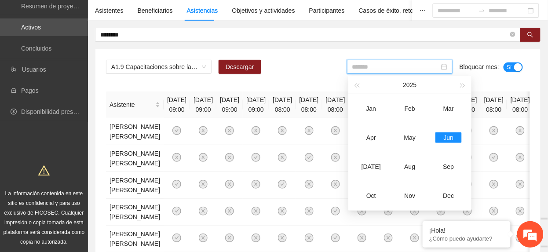
drag, startPoint x: 369, startPoint y: 160, endPoint x: 468, endPoint y: 104, distance: 114.4
click at [370, 161] on td "[DATE]" at bounding box center [371, 166] width 39 height 29
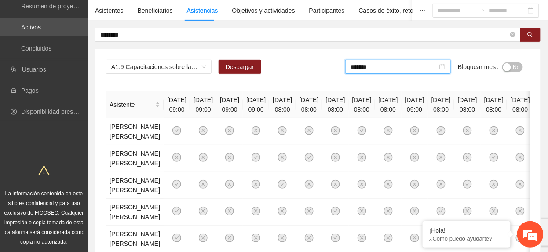
click at [511, 71] on button "No" at bounding box center [512, 67] width 21 height 10
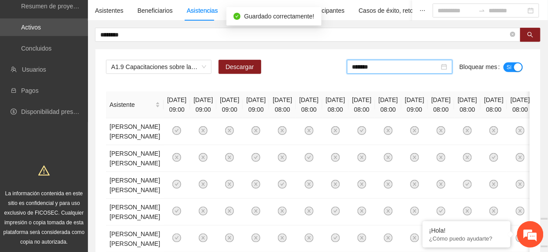
drag, startPoint x: 407, startPoint y: 70, endPoint x: 428, endPoint y: 98, distance: 35.2
click at [410, 73] on div "*******" at bounding box center [399, 67] width 105 height 14
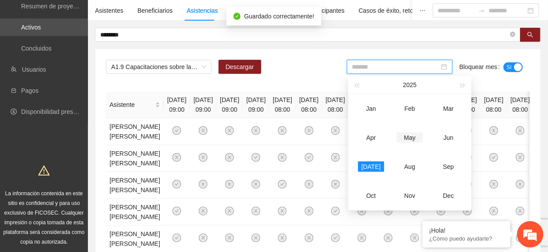
click at [410, 139] on div "May" at bounding box center [409, 137] width 26 height 11
type input "*******"
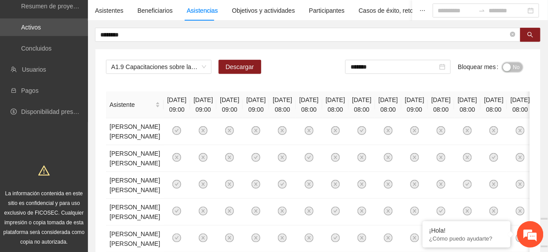
drag, startPoint x: 517, startPoint y: 71, endPoint x: 313, endPoint y: 22, distance: 209.7
click at [517, 71] on span "No" at bounding box center [516, 67] width 7 height 10
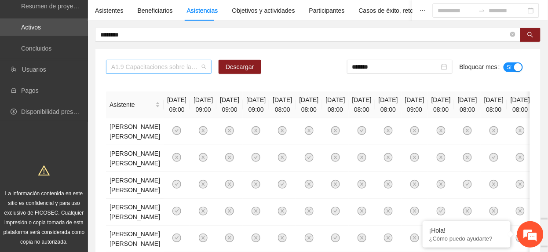
click at [146, 65] on span "A1.9 Capacitaciones sobre la metodología de funcionamiento familiar a mentoras/…" at bounding box center [158, 66] width 95 height 13
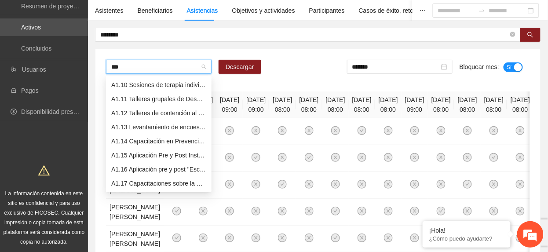
type input "****"
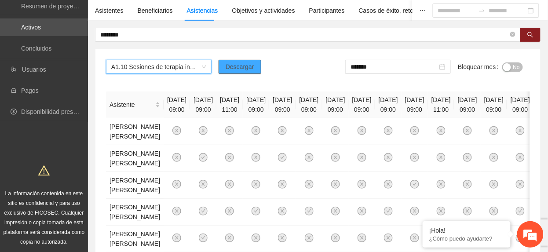
click at [248, 69] on span "Descargar" at bounding box center [239, 67] width 29 height 10
